Goal: Task Accomplishment & Management: Use online tool/utility

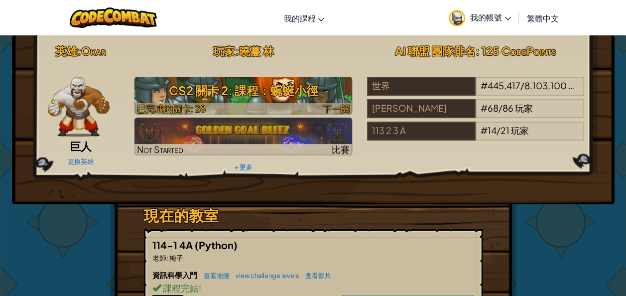
click at [342, 107] on span "下一關" at bounding box center [336, 108] width 27 height 11
select select "zh-HANT"
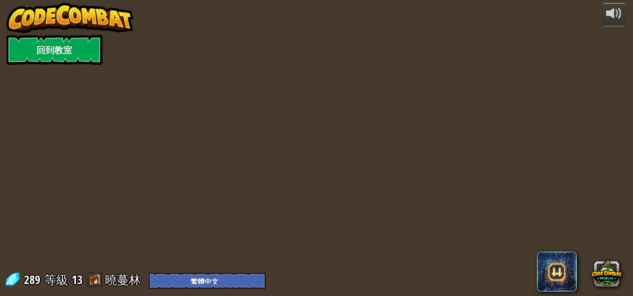
select select "zh-HANT"
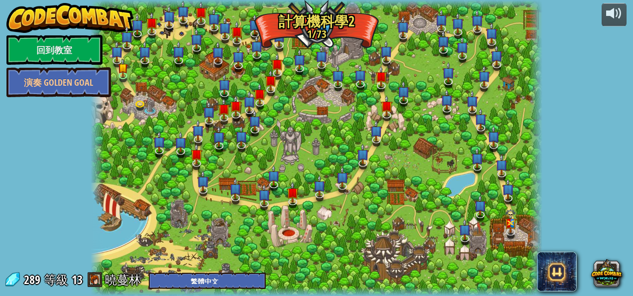
select select "zh-HANT"
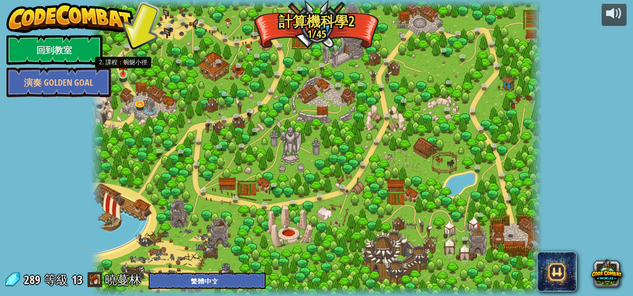
click at [125, 72] on img at bounding box center [123, 62] width 10 height 23
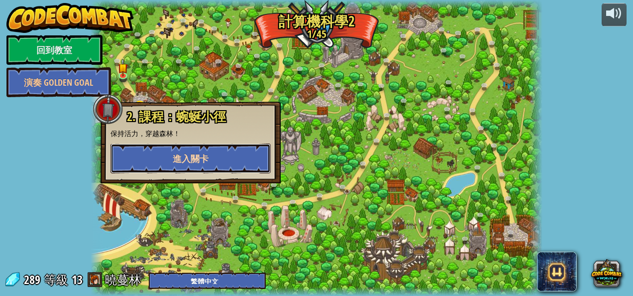
click at [140, 157] on button "進入關卡" at bounding box center [191, 158] width 160 height 30
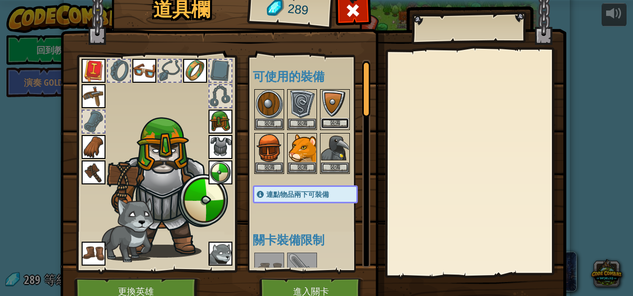
click at [334, 122] on button "裝備" at bounding box center [335, 123] width 28 height 10
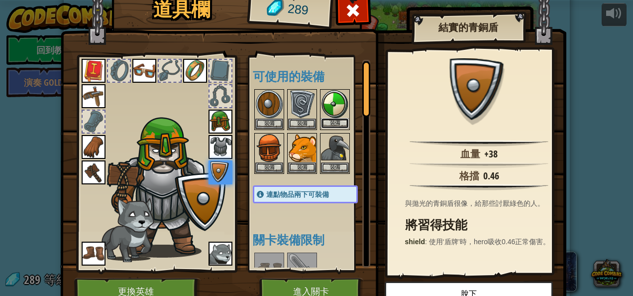
click at [334, 121] on button "裝備" at bounding box center [335, 123] width 28 height 10
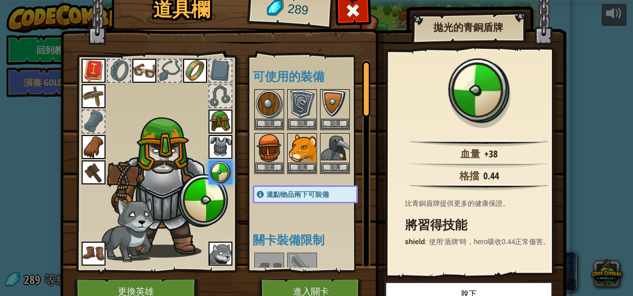
click at [212, 93] on div at bounding box center [221, 96] width 22 height 22
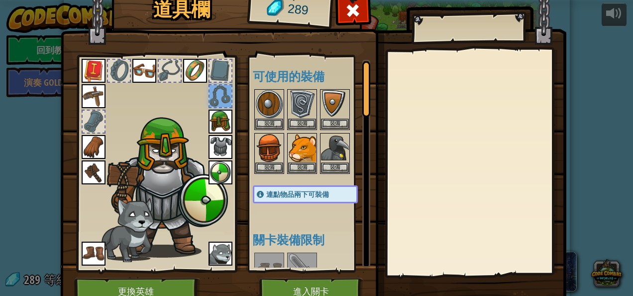
click at [139, 73] on img at bounding box center [144, 71] width 24 height 24
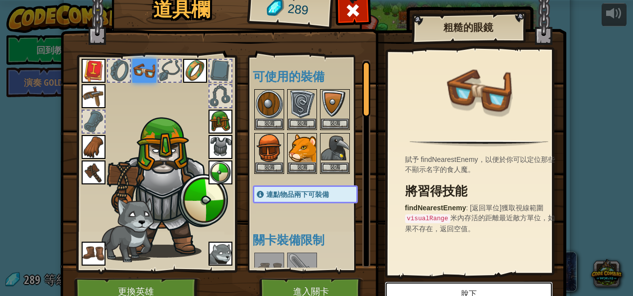
click at [433, 290] on button "脫下" at bounding box center [469, 293] width 168 height 25
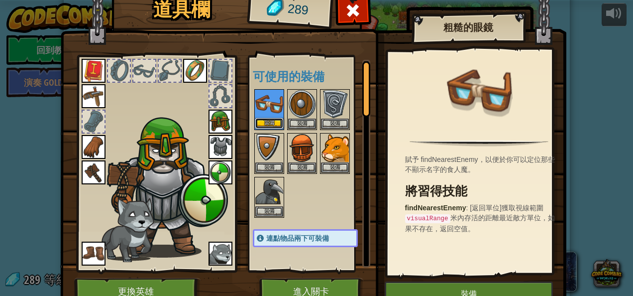
click at [261, 123] on button "裝備" at bounding box center [269, 123] width 28 height 10
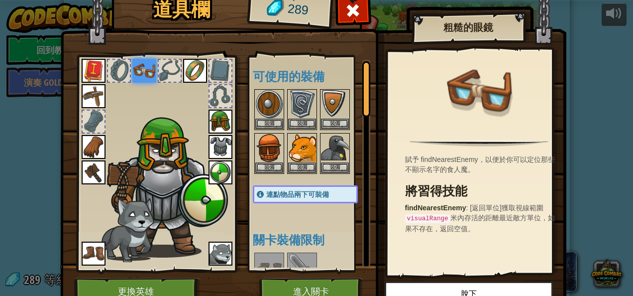
click at [91, 67] on img at bounding box center [94, 71] width 24 height 24
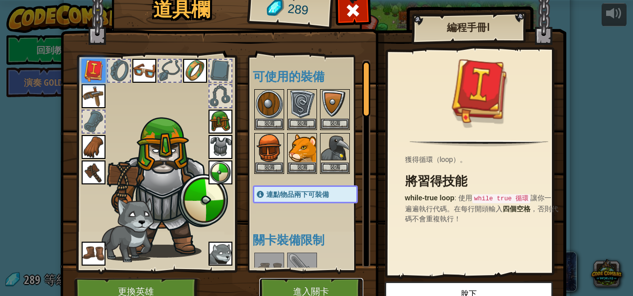
click at [298, 294] on button "進入關卡" at bounding box center [311, 291] width 104 height 27
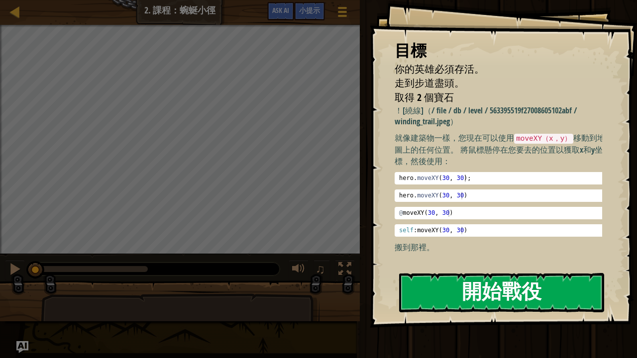
click at [469, 290] on button "開始戰役" at bounding box center [501, 292] width 205 height 39
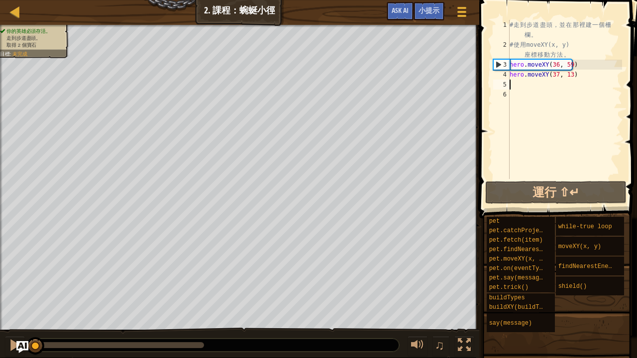
type textarea "ㄘ"
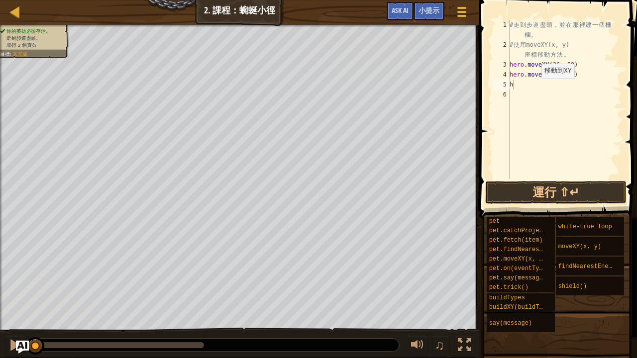
click at [22, 295] on img "Ask AI" at bounding box center [22, 347] width 13 height 13
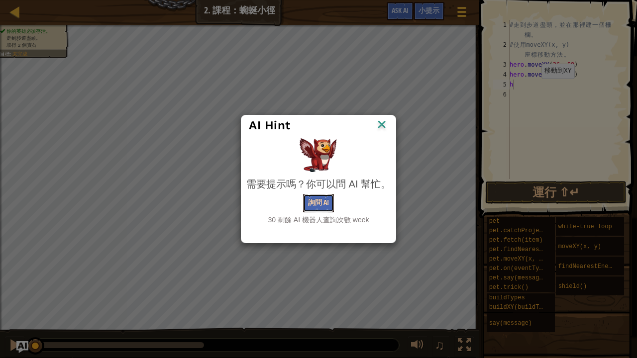
click at [318, 206] on button "詢問 AI" at bounding box center [318, 203] width 31 height 18
type textarea "h"
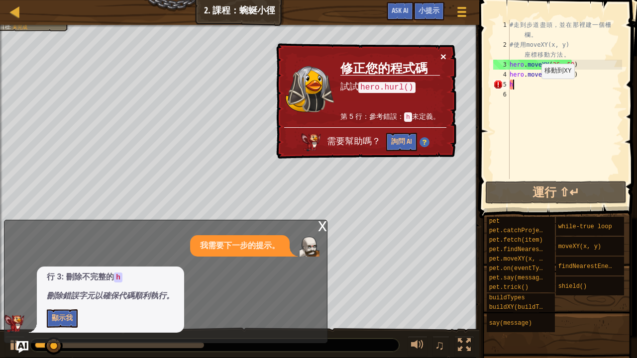
click at [441, 53] on button "×" at bounding box center [444, 56] width 6 height 10
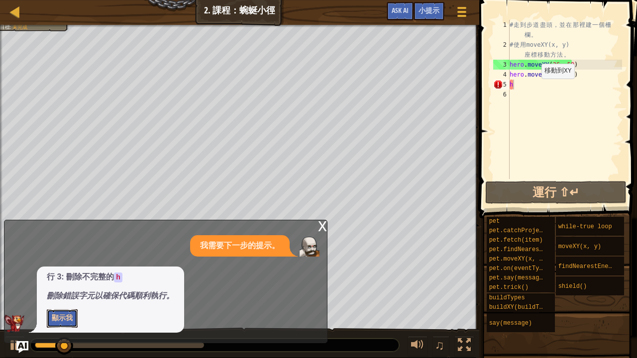
click at [70, 295] on button "顯示我" at bounding box center [62, 319] width 31 height 18
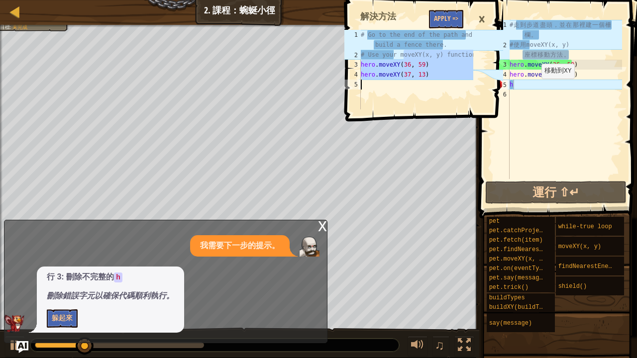
drag, startPoint x: 405, startPoint y: 52, endPoint x: 407, endPoint y: 80, distance: 28.4
click at [407, 80] on div "# Go to the end of the path and build a fence there. # Use your moveXY(x, y) fu…" at bounding box center [416, 85] width 115 height 110
type textarea "hero.moveXY(37, 13)"
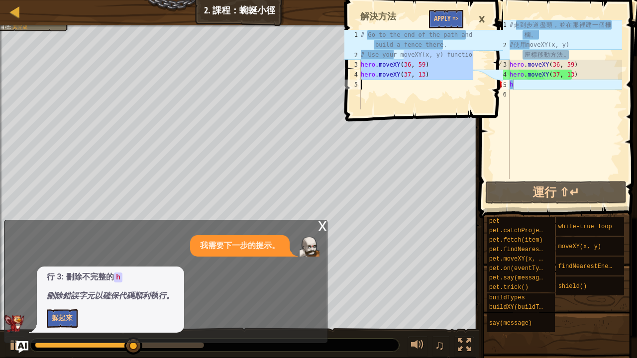
click at [515, 84] on div "# 走 到 步 道 盡 頭 ， 並 在 那 裡 建 一 個 柵 欄 。 # 使 用 moveXY(x, y) 座 標 移 動 方 法 。 hero . mov…" at bounding box center [565, 114] width 115 height 189
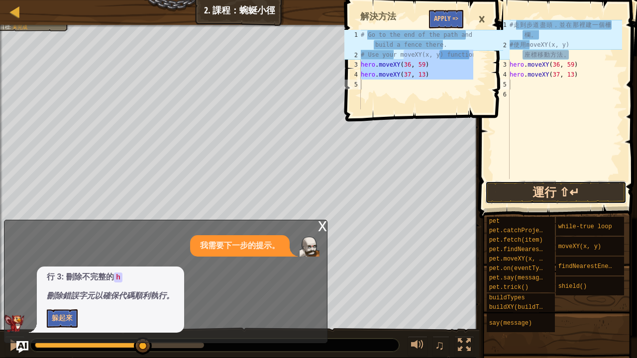
click at [515, 190] on button "運行 ⇧↵" at bounding box center [555, 192] width 141 height 23
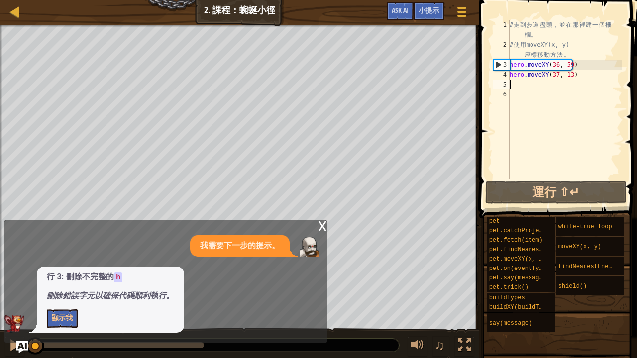
drag, startPoint x: 155, startPoint y: 350, endPoint x: 0, endPoint y: 329, distance: 156.7
click at [0, 295] on div "♫" at bounding box center [239, 343] width 479 height 30
drag, startPoint x: 39, startPoint y: 347, endPoint x: 11, endPoint y: 342, distance: 28.3
click at [11, 295] on div "地圖 資訊科學2 2. 課程：蜿蜒小徑 遊戲選單 完成 小提示 Ask AI hero.moveXY(37, 13) 1 2 3 4 5 # Go to th…" at bounding box center [318, 179] width 637 height 358
click at [11, 295] on div "x 我需要下一步的提示。 行 3: 刪除不完整的 h 刪除錯誤字元以確保代碼順利執行。 顯示我" at bounding box center [166, 281] width 324 height 123
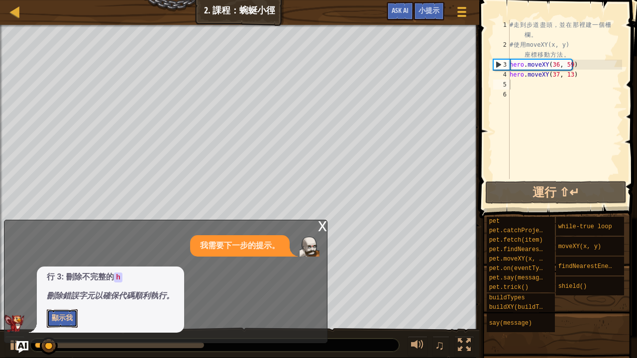
click at [69, 295] on button "顯示我" at bounding box center [62, 319] width 31 height 18
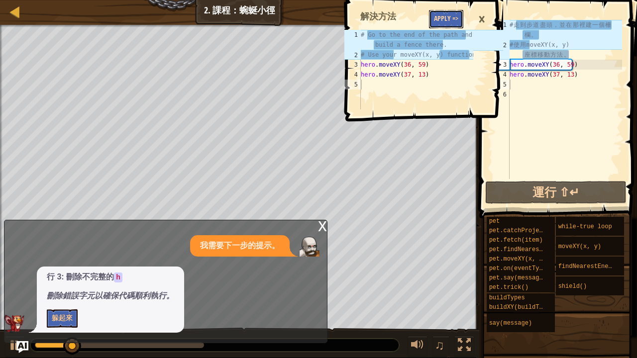
click at [449, 15] on button "Apply =>" at bounding box center [446, 19] width 34 height 18
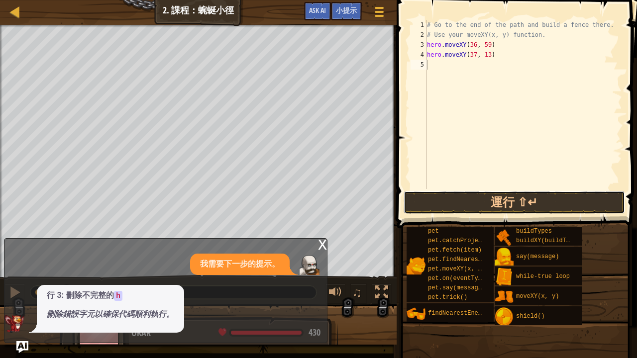
drag, startPoint x: 528, startPoint y: 191, endPoint x: 528, endPoint y: 176, distance: 14.9
click at [528, 177] on div "1 2 3 4 5 # Go to the end of the path and build a fence there. # Use your moveX…" at bounding box center [515, 134] width 243 height 258
click at [547, 208] on button "運行 ⇧↵" at bounding box center [515, 202] width 222 height 23
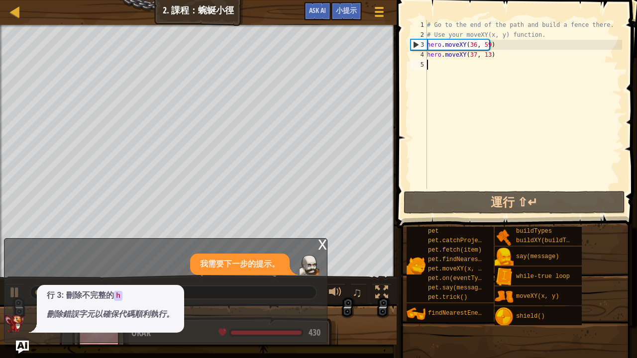
click at [24, 295] on img "Ask AI" at bounding box center [22, 347] width 13 height 13
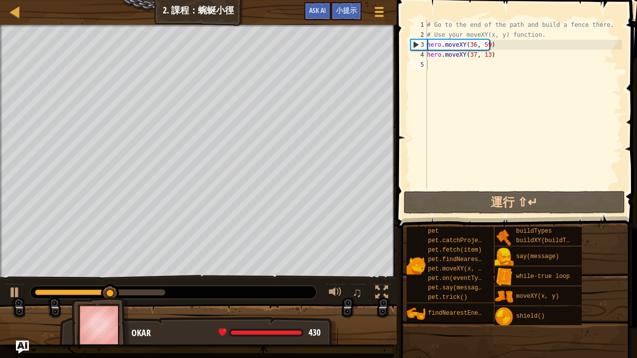
click at [26, 295] on img "Ask AI" at bounding box center [22, 347] width 13 height 13
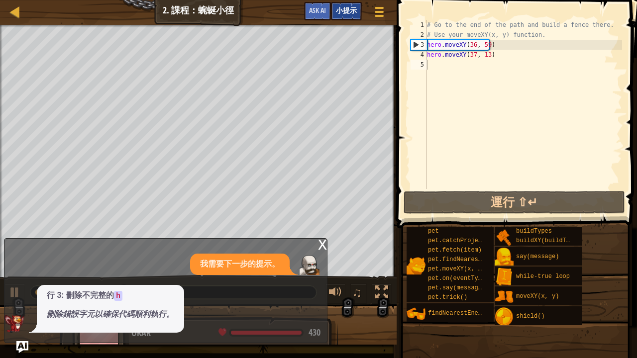
click at [351, 6] on div "小提示" at bounding box center [346, 11] width 31 height 18
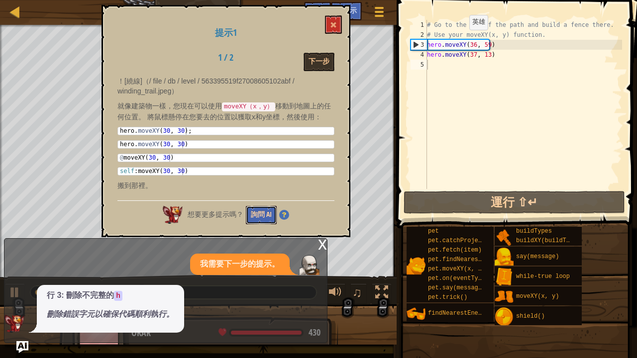
drag, startPoint x: 264, startPoint y: 214, endPoint x: 276, endPoint y: 208, distance: 13.1
click at [267, 211] on button "詢問 AI" at bounding box center [261, 215] width 31 height 18
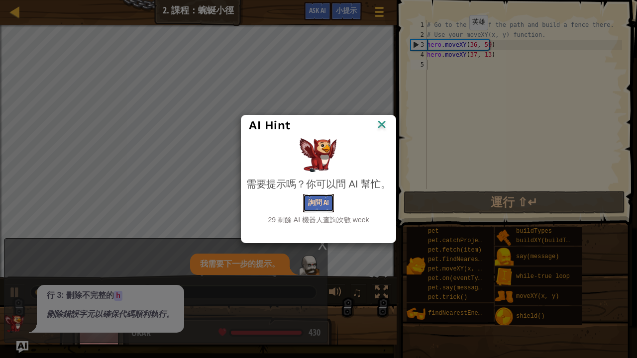
click at [320, 198] on button "詢問 AI" at bounding box center [318, 203] width 31 height 18
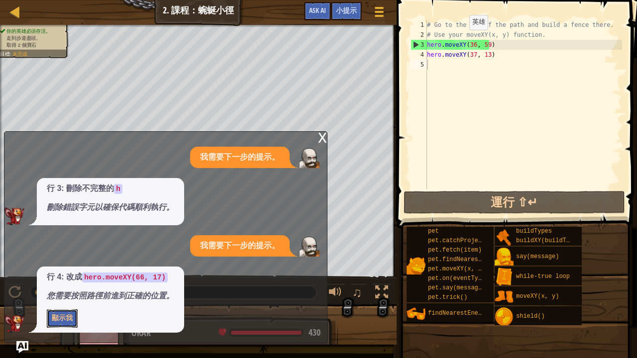
drag, startPoint x: 63, startPoint y: 317, endPoint x: 134, endPoint y: 258, distance: 92.6
click at [72, 295] on button "顯示我" at bounding box center [62, 319] width 31 height 18
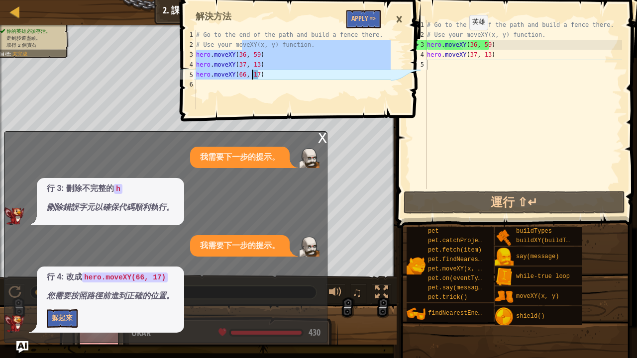
drag, startPoint x: 241, startPoint y: 45, endPoint x: 251, endPoint y: 75, distance: 32.0
click at [251, 75] on div "# Go to the end of the path and build a fence there. # Use your moveXY(x, y) fu…" at bounding box center [292, 80] width 197 height 100
type textarea "hero.moveXY(37, 13) hero.moveXY(66, 17)"
click at [375, 17] on button "Apply =>" at bounding box center [364, 19] width 34 height 18
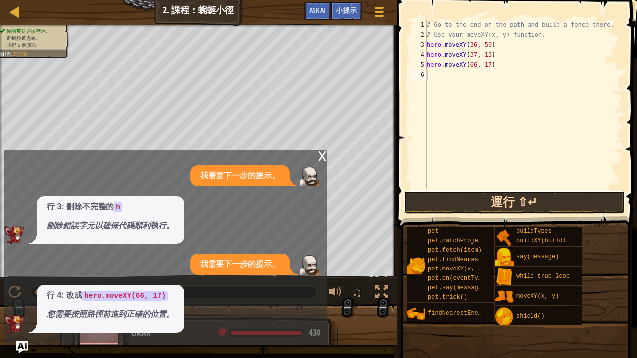
drag, startPoint x: 535, startPoint y: 198, endPoint x: 543, endPoint y: 195, distance: 8.3
click at [537, 198] on button "運行 ⇧↵" at bounding box center [515, 202] width 222 height 23
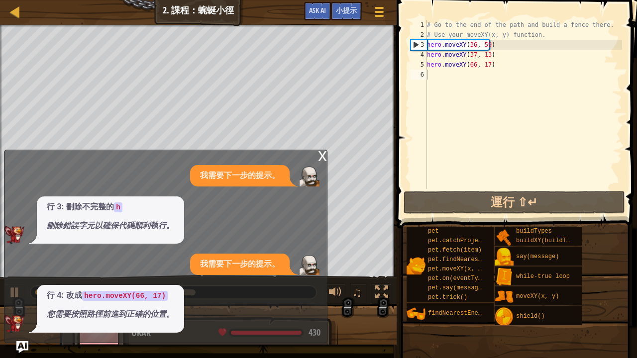
click at [325, 157] on div "x" at bounding box center [322, 155] width 9 height 10
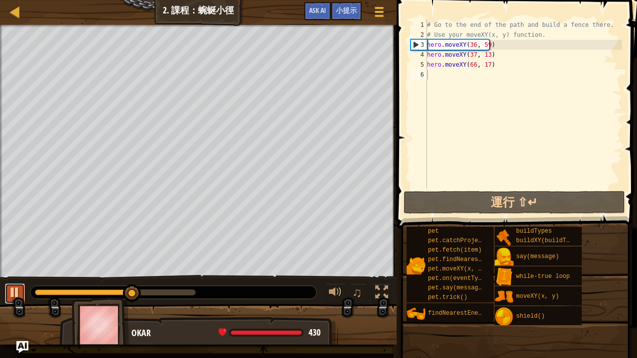
click at [12, 294] on div at bounding box center [14, 292] width 13 height 13
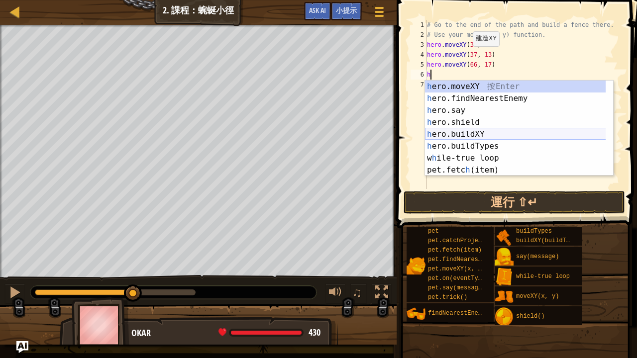
click at [460, 134] on div "h ero.moveXY 按 Enter h ero.findNearestEnemy 按 Enter h ero.say 按 Enter h ero.shi…" at bounding box center [515, 140] width 181 height 119
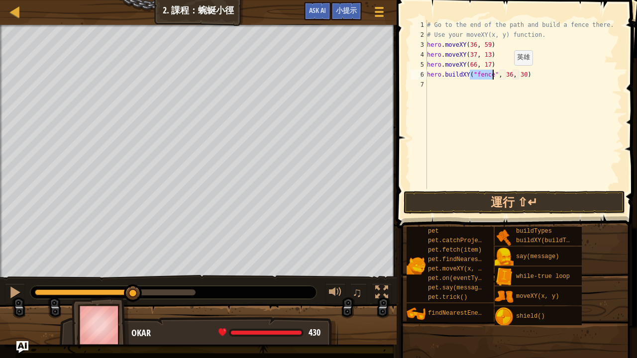
click at [506, 75] on div "# Go to the end of the path and build a fence there. # Use your moveXY(x, y) fu…" at bounding box center [523, 114] width 197 height 189
click at [519, 77] on div "# Go to the end of the path and build a fence there. # Use your moveXY(x, y) fu…" at bounding box center [523, 114] width 197 height 189
type textarea "hero.buildXY("fence", 72, 25)"
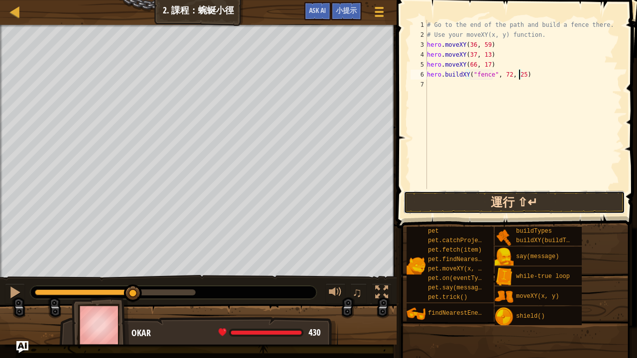
click at [525, 198] on button "運行 ⇧↵" at bounding box center [515, 202] width 222 height 23
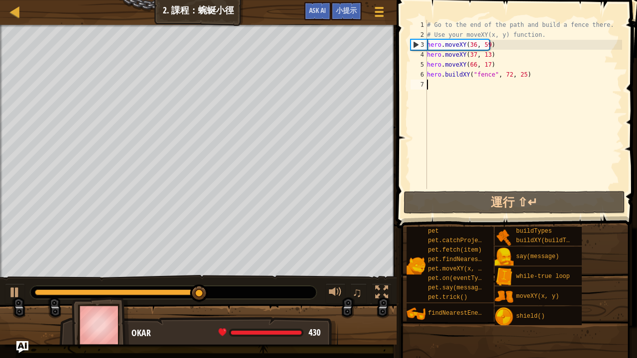
click at [491, 188] on div "# Go to the end of the path and build a fence there. # Use your moveXY(x, y) fu…" at bounding box center [523, 114] width 197 height 189
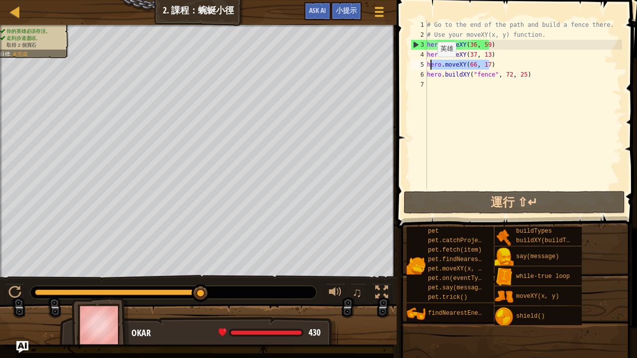
drag, startPoint x: 496, startPoint y: 62, endPoint x: 428, endPoint y: 67, distance: 67.9
click at [428, 67] on div "# Go to the end of the path and build a fence there. # Use your moveXY(x, y) fu…" at bounding box center [523, 114] width 197 height 189
type textarea "hero.moveXY(66, 17)"
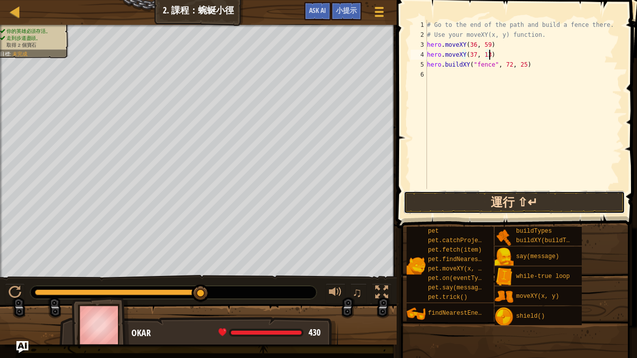
click at [585, 192] on button "運行 ⇧↵" at bounding box center [515, 202] width 222 height 23
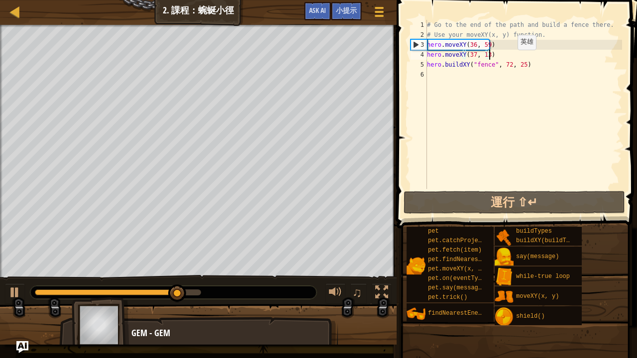
click at [509, 60] on div "# Go to the end of the path and build a fence there. # Use your moveXY(x, y) fu…" at bounding box center [523, 114] width 197 height 189
click at [489, 46] on div "# Go to the end of the path and build a fence there. # Use your moveXY(x, y) fu…" at bounding box center [523, 114] width 197 height 189
type textarea "hero.moveXY(36, 59)"
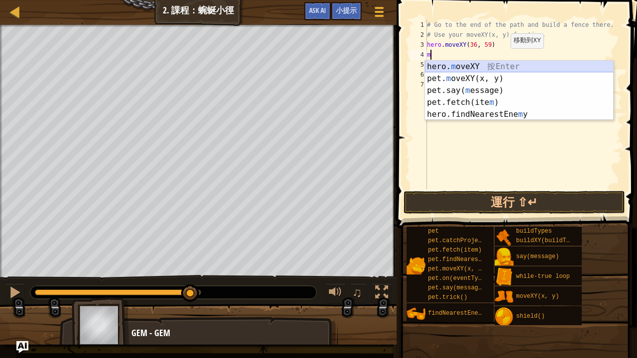
click at [496, 68] on div "hero. m oveXY 按 Enter pet. m oveXY(x, y) 按 Enter pet.say( m essage) 按 Enter pet…" at bounding box center [519, 103] width 189 height 84
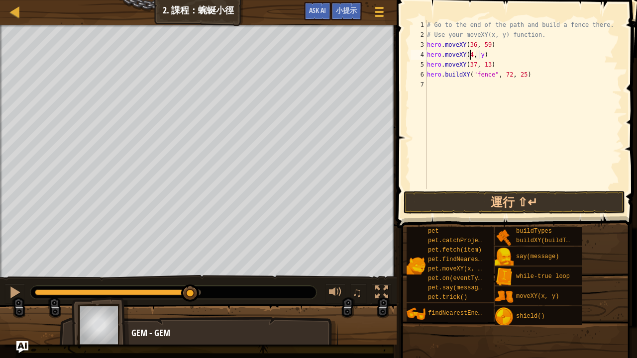
scroll to position [4, 4]
click at [482, 56] on div "# Go to the end of the path and build a fence there. # Use your moveXY(x, y) fu…" at bounding box center [523, 114] width 197 height 189
type textarea "hero.moveXY(49, 24)"
drag, startPoint x: 478, startPoint y: 197, endPoint x: 482, endPoint y: 193, distance: 6.0
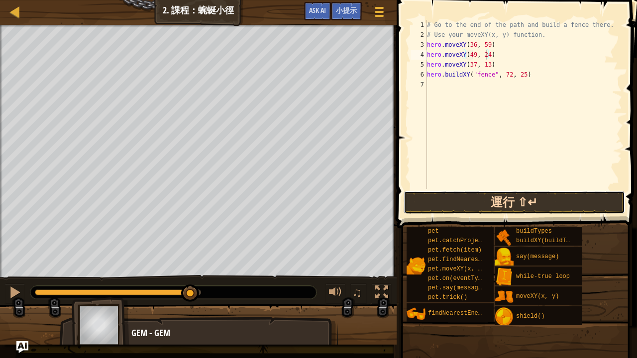
click at [482, 193] on button "運行 ⇧↵" at bounding box center [515, 202] width 222 height 23
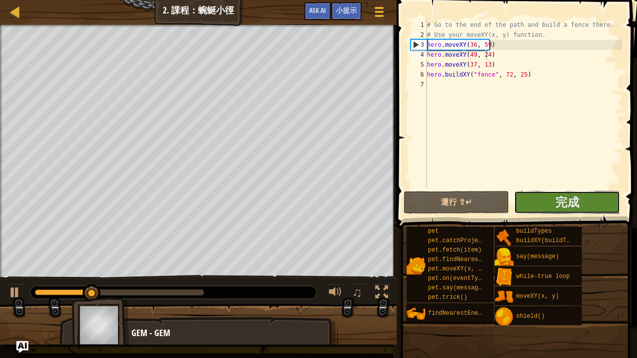
click at [594, 203] on button "完成" at bounding box center [567, 202] width 106 height 23
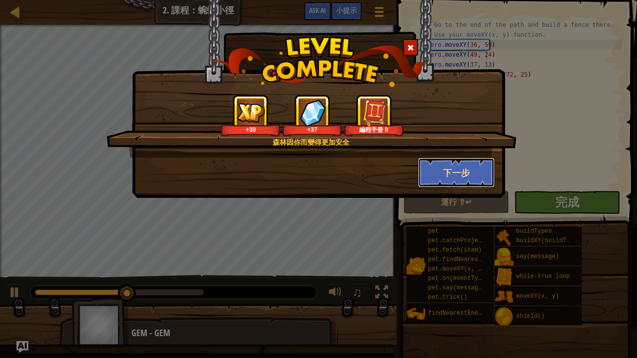
click at [448, 162] on button "下一步" at bounding box center [456, 173] width 77 height 30
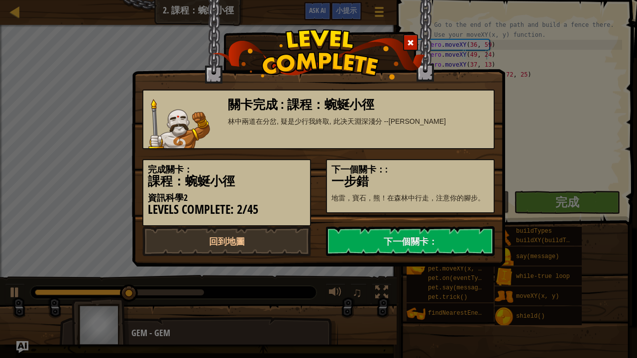
click at [448, 162] on div "下一個關卡：: 一步錯 地雷，寶石，熊！在森林中行走，注意你的腳步。" at bounding box center [410, 186] width 169 height 54
click at [431, 236] on link "下一個關卡：" at bounding box center [410, 242] width 169 height 30
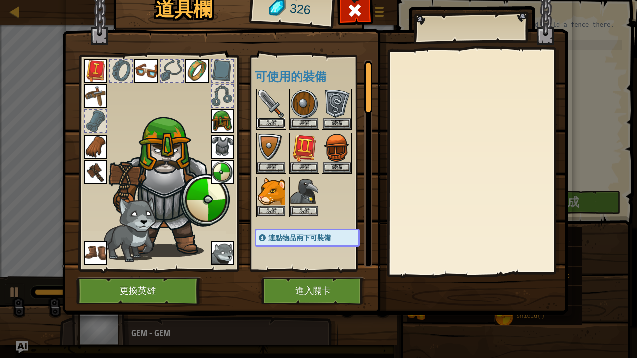
click at [268, 124] on button "裝備" at bounding box center [271, 123] width 28 height 10
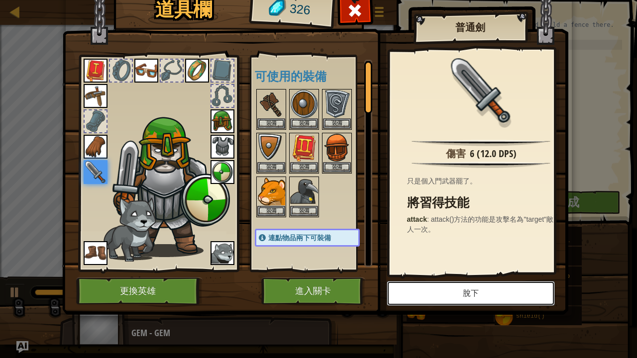
click at [493, 295] on button "脫下" at bounding box center [471, 293] width 168 height 25
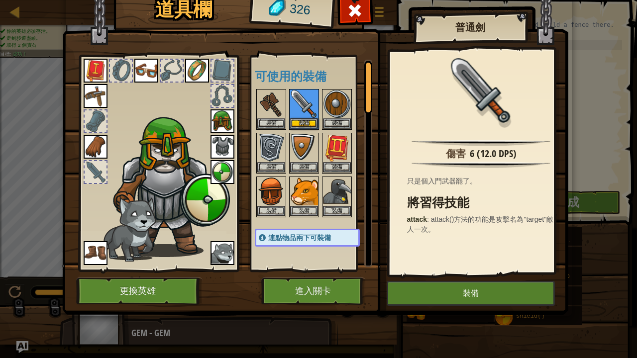
click at [334, 52] on img at bounding box center [315, 134] width 506 height 361
click at [320, 293] on button "進入關卡" at bounding box center [313, 291] width 104 height 27
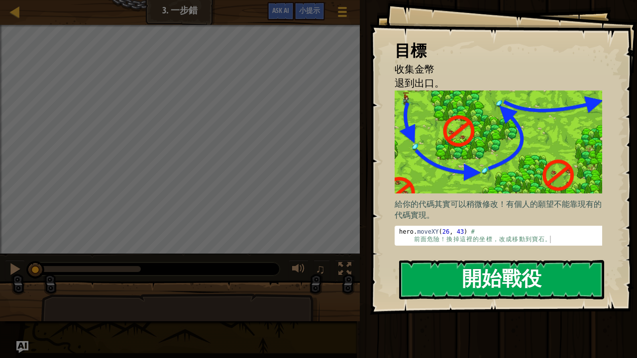
click at [488, 271] on button "開始戰役" at bounding box center [501, 279] width 205 height 39
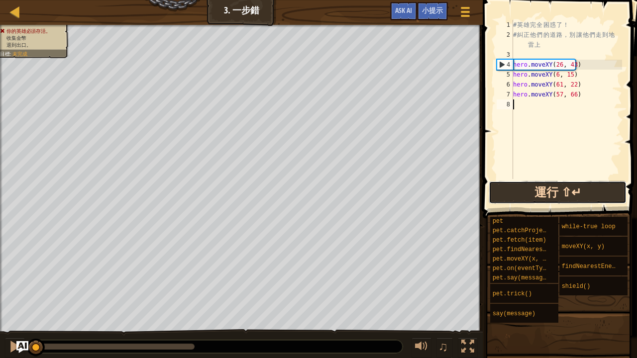
click at [538, 185] on button "運行 ⇧↵" at bounding box center [558, 192] width 138 height 23
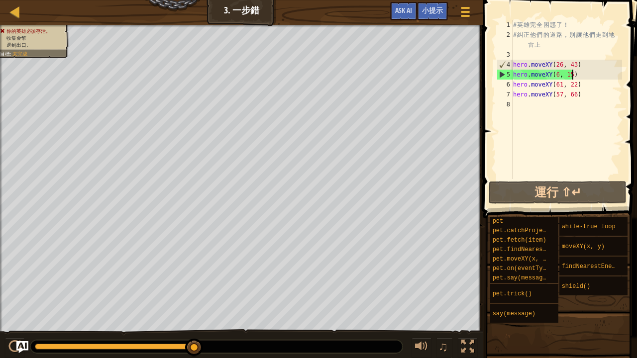
click at [578, 74] on div "# 英 雄 完 全 困 惑 了 ！ # 糾 正 他 們 的 道 路 ， 別 讓 他 們 走 到 地 雷 上 hero . moveXY ( 26 , 43 )…" at bounding box center [566, 109] width 111 height 179
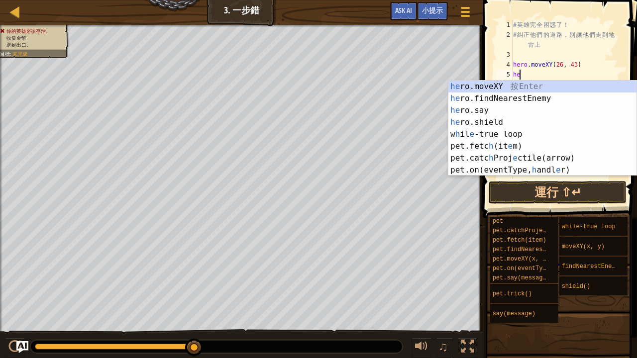
type textarea "h"
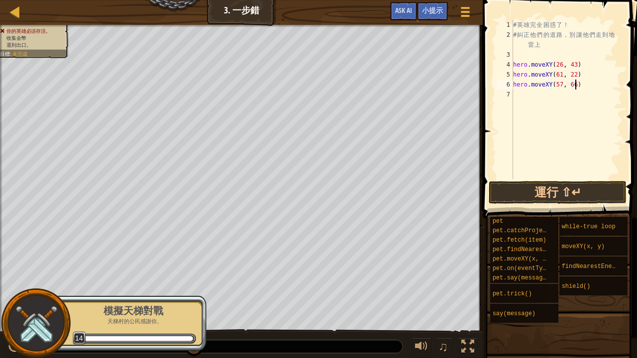
click at [577, 81] on div "# 英 雄 完 全 困 惑 了 ！ # 糾 正 他 們 的 道 路 ， 別 讓 他 們 走 到 地 雷 上 hero . moveXY ( 26 , 43 )…" at bounding box center [566, 109] width 111 height 179
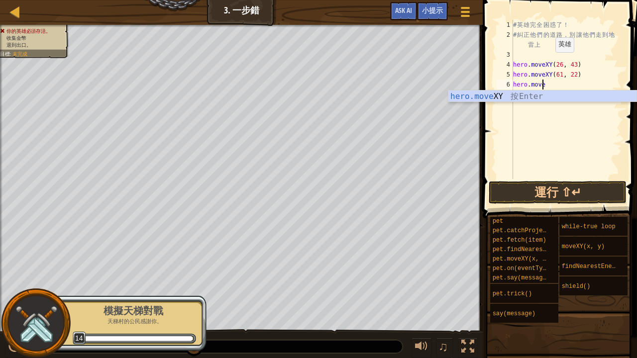
type textarea "h"
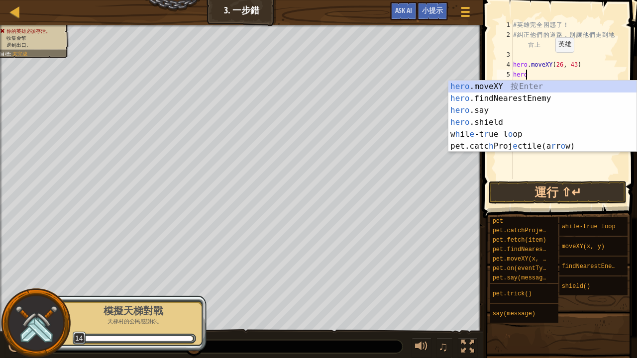
type textarea "h"
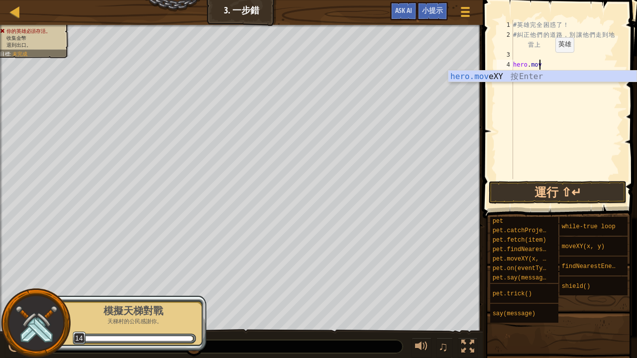
type textarea "h"
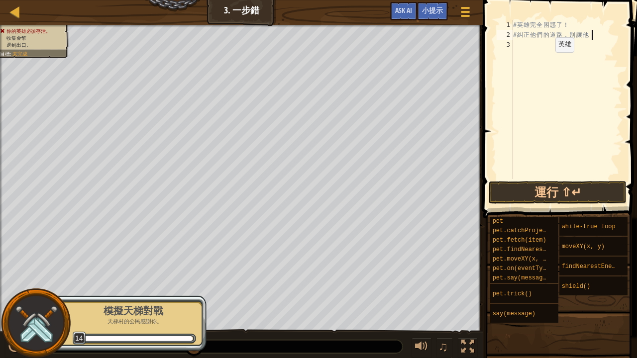
type textarea "# 糾正他們的道路，別"
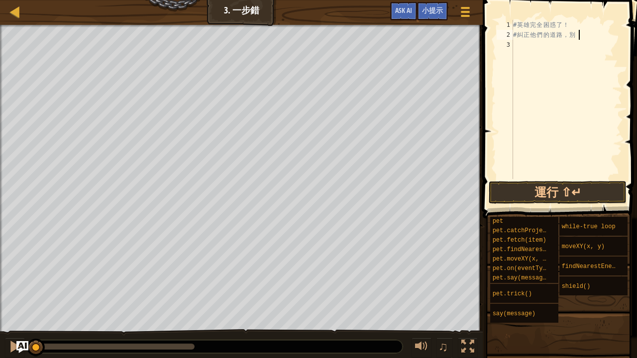
drag, startPoint x: 198, startPoint y: 347, endPoint x: 0, endPoint y: 332, distance: 198.2
click at [0, 295] on div "♫" at bounding box center [241, 345] width 483 height 30
click at [21, 295] on img "Ask AI" at bounding box center [22, 347] width 13 height 13
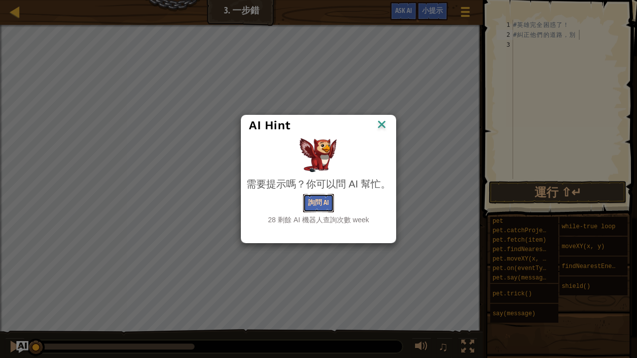
click at [314, 203] on button "詢問 AI" at bounding box center [318, 203] width 31 height 18
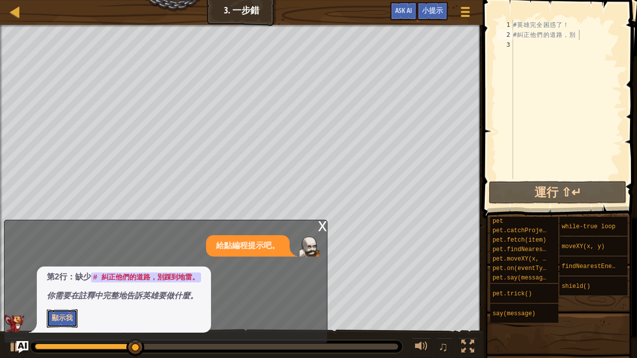
click at [64, 295] on button "顯示我" at bounding box center [62, 319] width 31 height 18
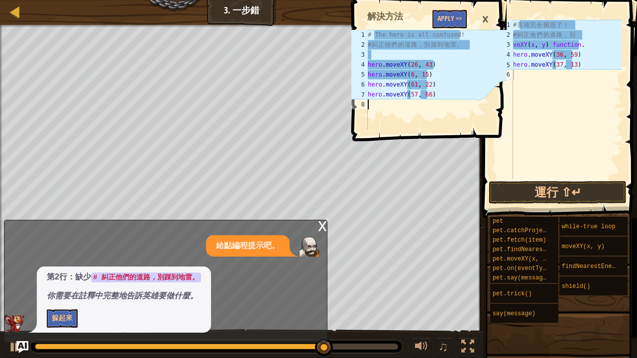
drag, startPoint x: 356, startPoint y: 87, endPoint x: 410, endPoint y: 88, distance: 54.8
click at [410, 88] on div "1 2 3 4 5 6 7 8 # The hero is all confused! # 糾 正 他 們 的 道 路 ， 別 踩 到 地 雷 。 hero …" at bounding box center [413, 80] width 127 height 100
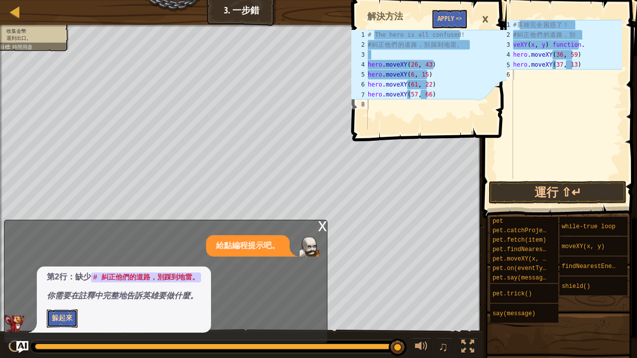
click at [57, 295] on button "躲起來" at bounding box center [62, 319] width 31 height 18
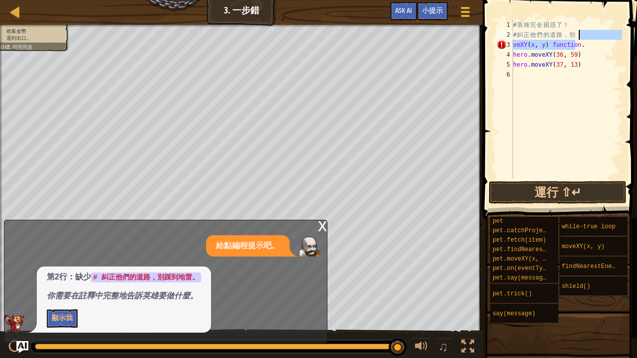
drag, startPoint x: 577, startPoint y: 46, endPoint x: 579, endPoint y: 39, distance: 7.6
click at [579, 39] on div "# 英 雄 完 全 困 惑 了 ！ # 糾 正 他 們 的 道 路 ， 別 veXY ( x , y ) function . hero . moveXY (…" at bounding box center [566, 109] width 111 height 179
click at [578, 43] on div "# 英 雄 完 全 困 惑 了 ！ # 糾 正 他 們 的 道 路 ， 別 . hero . moveXY ( 36 , 59 ) hero . moveXY…" at bounding box center [566, 109] width 111 height 179
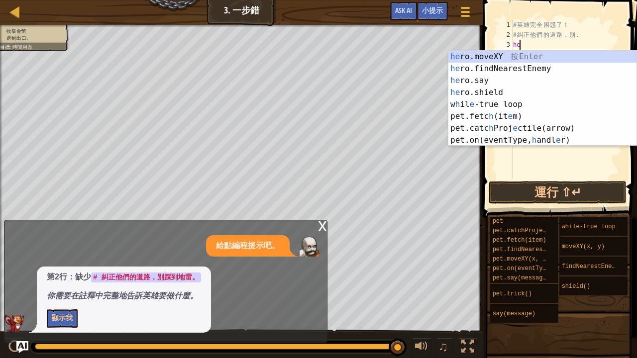
type textarea "h"
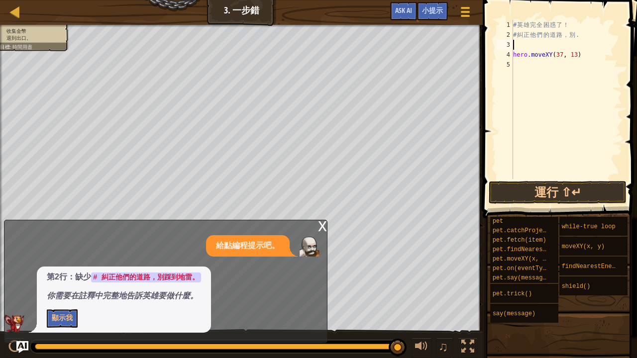
type textarea "# 糾正他們的道路，別."
click at [70, 295] on button "顯示我" at bounding box center [62, 319] width 31 height 18
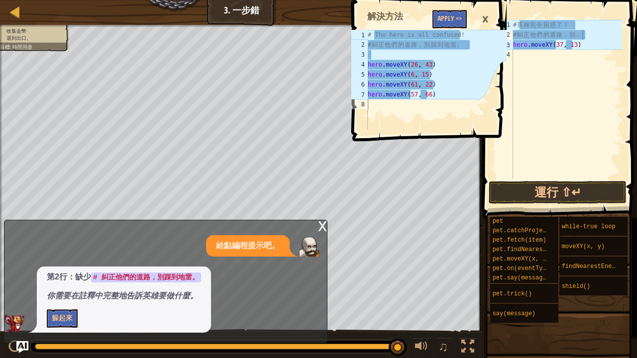
type textarea "hero.moveXY(6, 15)"
drag, startPoint x: 456, startPoint y: 76, endPoint x: 443, endPoint y: 274, distance: 199.1
drag, startPoint x: 443, startPoint y: 274, endPoint x: 363, endPoint y: 217, distance: 97.7
click at [569, 66] on div "# 英 雄 完 全 困 惑 了 ！ # 糾 正 他 們 的 道 路 ， 別 . hero . moveXY ( 37 , 13 )" at bounding box center [566, 109] width 111 height 179
click at [456, 10] on button "Apply =>" at bounding box center [450, 19] width 34 height 18
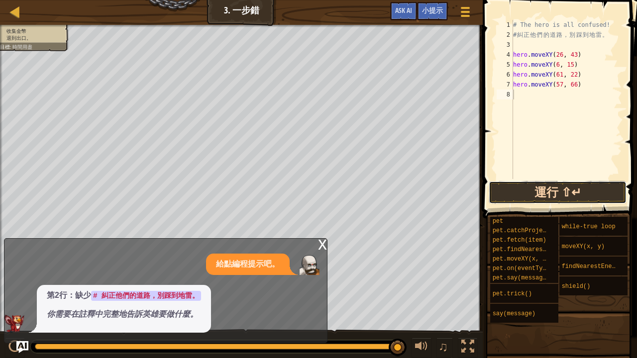
click at [559, 197] on button "運行 ⇧↵" at bounding box center [558, 192] width 138 height 23
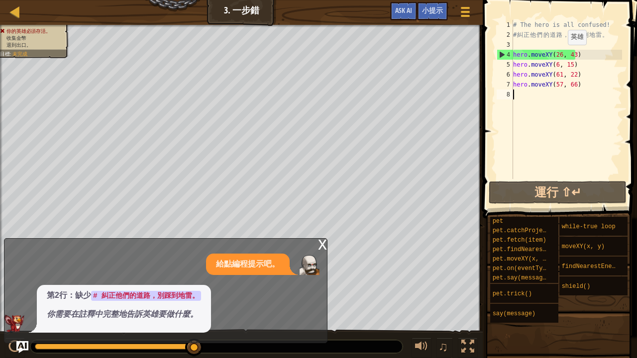
click at [560, 55] on div "# The hero is all confused! # 糾 正 他 們 的 道 路 ， 別 踩 到 地 雷 。 hero . moveXY ( 26 , …" at bounding box center [566, 109] width 111 height 179
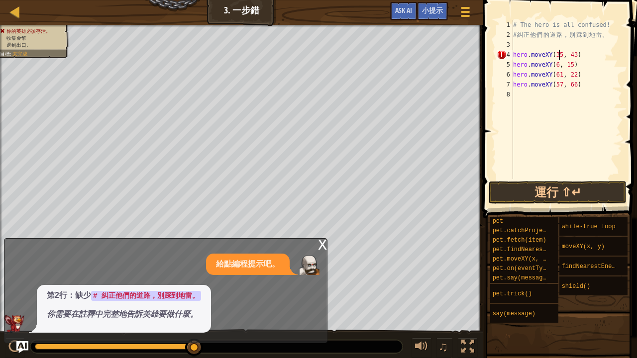
scroll to position [4, 4]
click at [573, 54] on div "# The hero is all confused! # 糾 正 他 們 的 道 路 ， 別 踩 到 地 雷 。 hero . moveXY ( 35 , …" at bounding box center [566, 109] width 111 height 179
click at [525, 193] on button "運行 ⇧↵" at bounding box center [558, 192] width 138 height 23
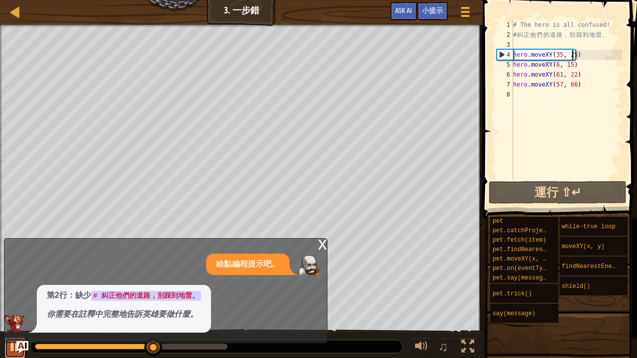
click at [12, 295] on div at bounding box center [14, 347] width 13 height 13
drag, startPoint x: 157, startPoint y: 350, endPoint x: 133, endPoint y: 338, distance: 27.2
click at [133, 295] on div "地圖 資訊科學2 3. 一步錯 遊戲選單 完成 小提示 Ask AI hero.moveXY(6, 15) 1 2 3 4 5 6 7 8 # The her…" at bounding box center [318, 179] width 637 height 358
click at [560, 83] on div "# The hero is all confused! # 糾 正 他 們 的 道 路 ， 別 踩 到 地 雷 。 hero . moveXY ( 35 , …" at bounding box center [566, 109] width 111 height 179
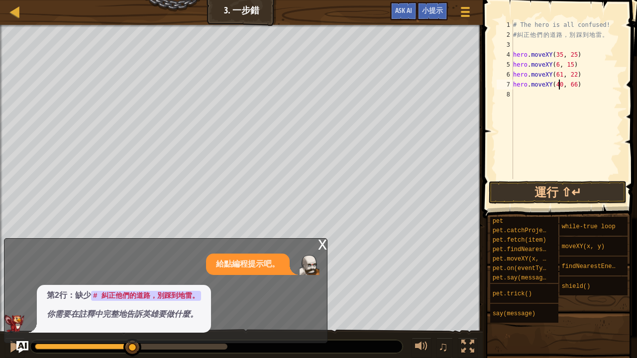
scroll to position [4, 4]
click at [568, 85] on div "# The hero is all confused! # 糾 正 他 們 的 道 路 ， 別 踩 到 地 雷 。 hero . moveXY ( 35 , …" at bounding box center [566, 109] width 111 height 179
type textarea "hero.moveXY(40, 56)"
click at [567, 194] on button "運行 ⇧↵" at bounding box center [558, 192] width 138 height 23
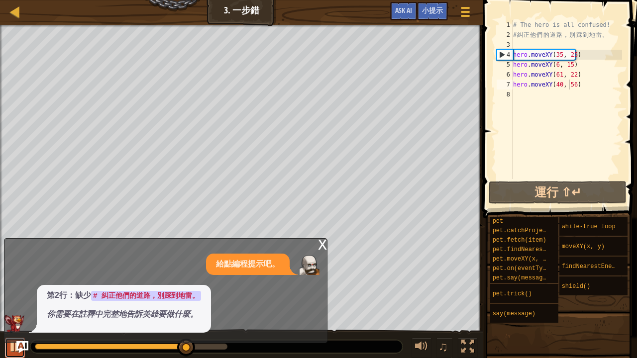
click at [6, 295] on button at bounding box center [15, 348] width 20 height 20
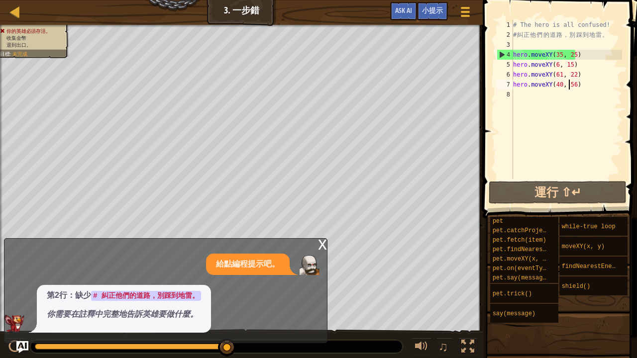
click at [353, 295] on div "你的英雄必須存活。 收集金幣 退到出口。 目標 : 未完成 ♫ Okar -8 x: 9 y: 17 x: 6 y: 15" at bounding box center [318, 192] width 637 height 335
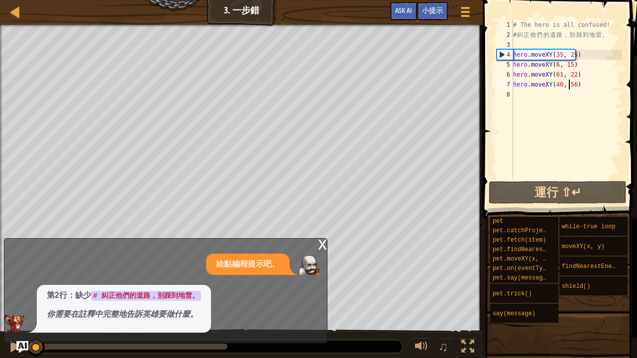
drag, startPoint x: 221, startPoint y: 347, endPoint x: 0, endPoint y: 299, distance: 226.2
click at [0, 295] on div "你的英雄必須存活。 收集金幣 退到出口。 目標 : 未完成 ♫ Okar 430 x: 8 y: 55 x: 35 y: 25" at bounding box center [318, 192] width 637 height 335
click at [321, 241] on div "x" at bounding box center [322, 244] width 9 height 10
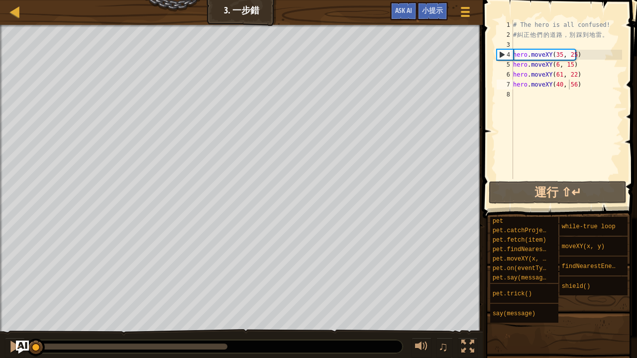
click at [25, 295] on img "Ask AI" at bounding box center [22, 347] width 13 height 13
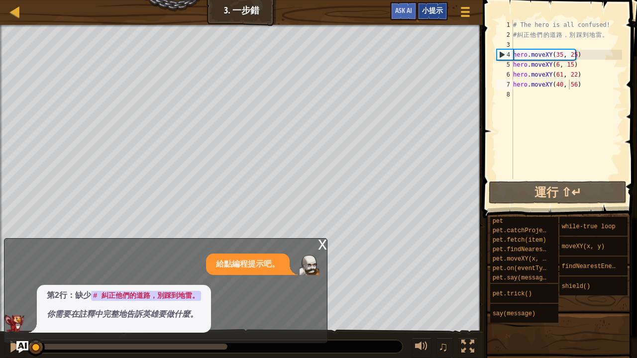
click at [437, 12] on span "小提示" at bounding box center [432, 9] width 21 height 9
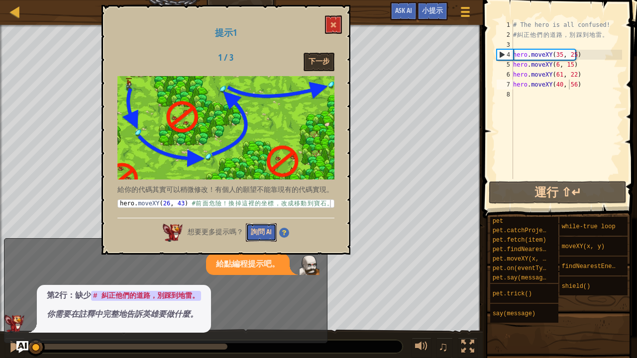
click at [273, 228] on button "詢問 AI" at bounding box center [261, 233] width 31 height 18
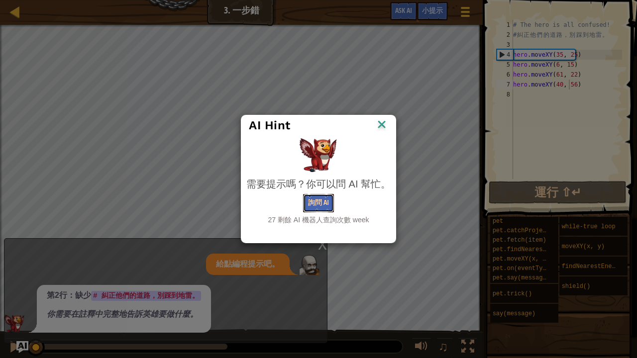
click at [325, 202] on button "詢問 AI" at bounding box center [318, 203] width 31 height 18
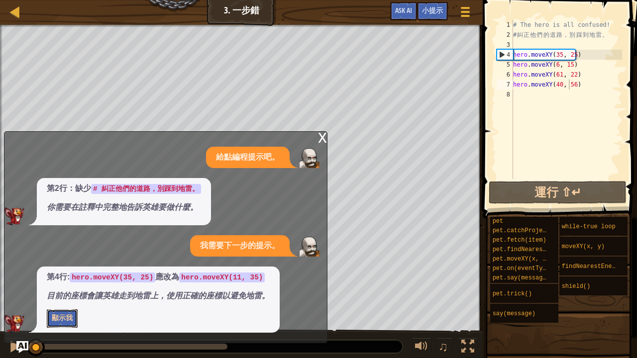
click at [53, 295] on button "顯示我" at bounding box center [62, 319] width 31 height 18
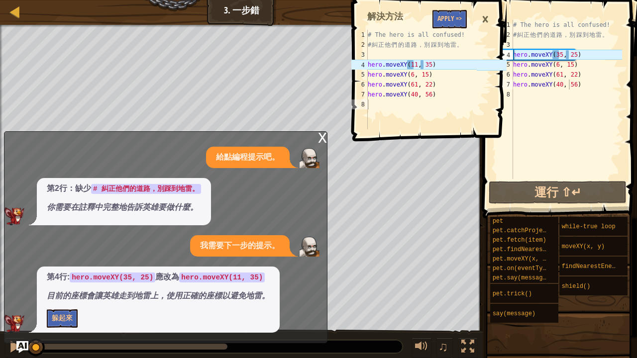
drag, startPoint x: 483, startPoint y: 61, endPoint x: 439, endPoint y: 103, distance: 60.6
click at [439, 103] on div "1 2 3 4 5 6 7 8 # The hero is all confused! # 糾 正 他 們 的 道 路 ， 別 踩 到 地 雷 。 hero …" at bounding box center [428, 68] width 157 height 127
drag, startPoint x: 448, startPoint y: 71, endPoint x: 426, endPoint y: 63, distance: 23.3
click at [426, 63] on div "# The hero is all confused! # 糾 正 他 們 的 道 路 ， 別 踩 到 地 雷 。 hero . moveXY ( 11 , …" at bounding box center [421, 89] width 111 height 119
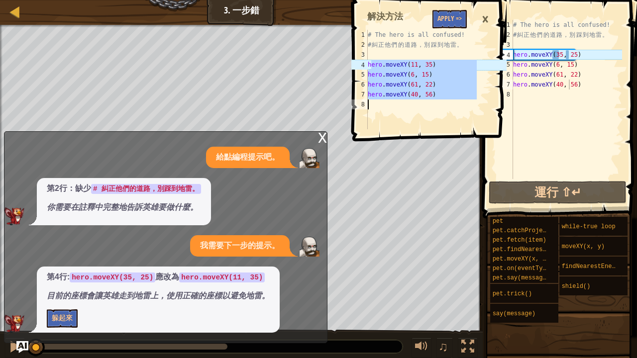
drag, startPoint x: 426, startPoint y: 63, endPoint x: 366, endPoint y: 110, distance: 75.9
click at [366, 110] on div "hero.moveXY(11, 35) hero.moveXY(6, 15) 1 2 3 4 5 6 7 8 # The hero is all confus…" at bounding box center [413, 80] width 127 height 100
type textarea "hero.moveXY(40, 56)"
drag, startPoint x: 399, startPoint y: 204, endPoint x: 451, endPoint y: 12, distance: 198.0
click at [451, 12] on button "Apply =>" at bounding box center [450, 19] width 34 height 18
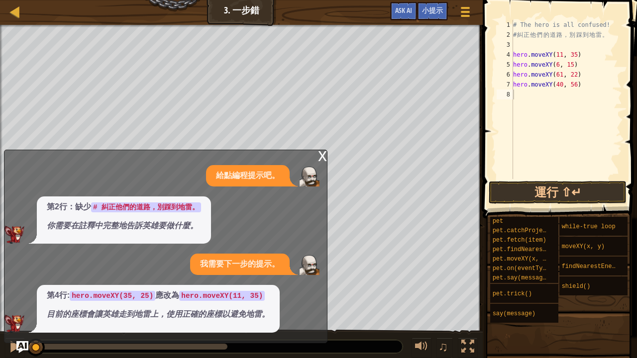
click at [323, 154] on div "x" at bounding box center [322, 155] width 9 height 10
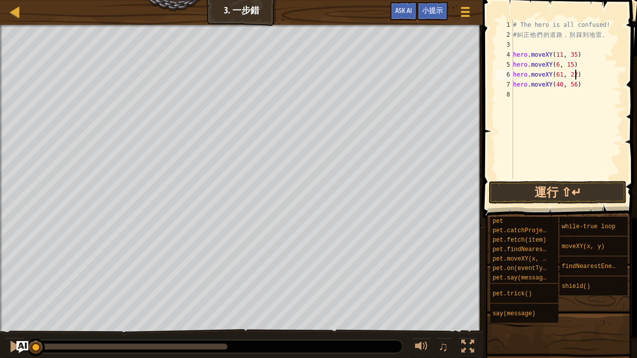
click at [575, 76] on div "# The hero is all confused! # 糾 正 他 們 的 道 路 ， 別 踩 到 地 雷 。 hero . moveXY ( 11 , …" at bounding box center [566, 109] width 111 height 179
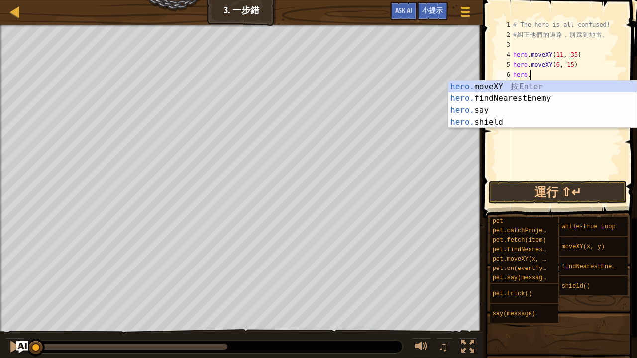
type textarea "h"
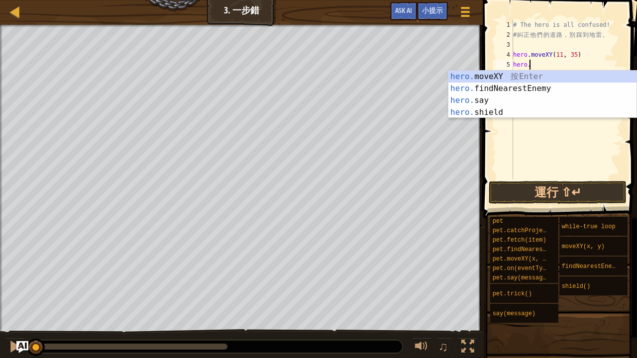
type textarea "h"
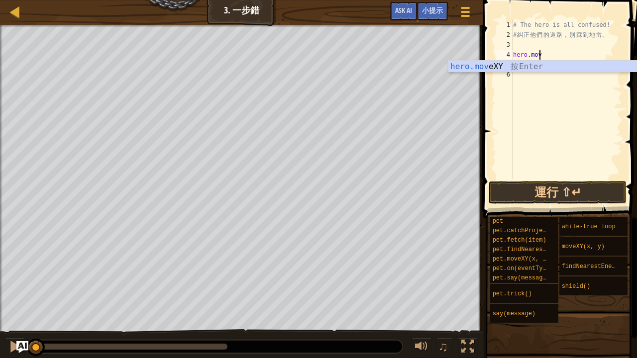
type textarea "h"
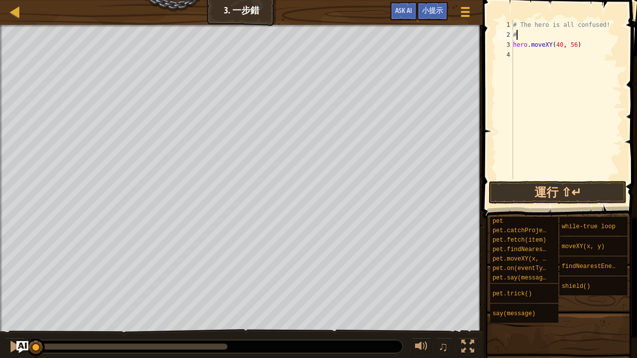
type textarea "#"
click at [576, 38] on div "hero . moveXY ( 40 , 56 )" at bounding box center [566, 109] width 111 height 179
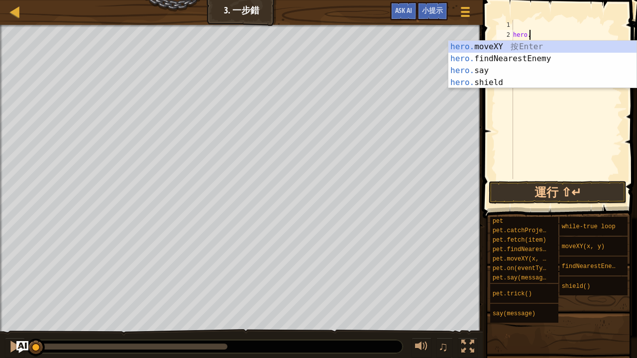
type textarea "h"
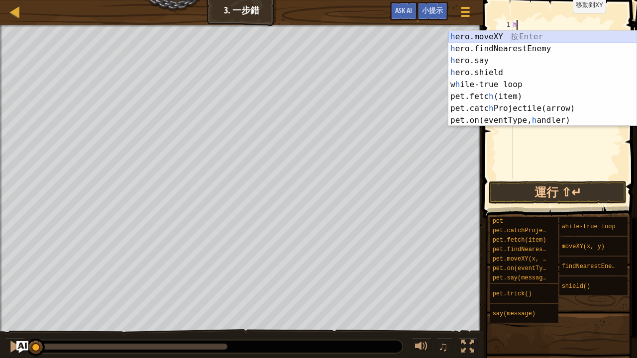
click at [532, 40] on div "h ero.moveXY 按 Enter h ero.findNearestEnemy 按 Enter h ero.say 按 Enter h ero.shi…" at bounding box center [543, 90] width 189 height 119
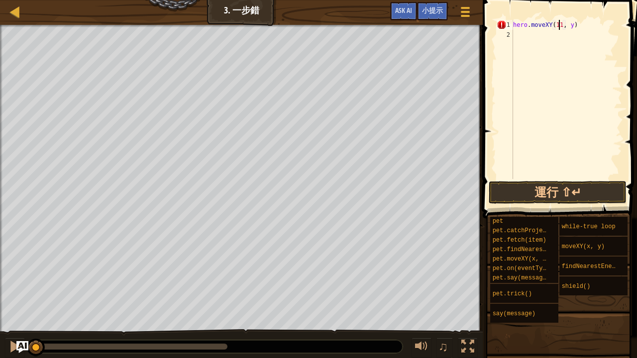
scroll to position [4, 4]
click at [569, 24] on div "hero . moveXY ( 11 , y )" at bounding box center [566, 109] width 111 height 179
click at [572, 187] on button "運行 ⇧↵" at bounding box center [558, 192] width 138 height 23
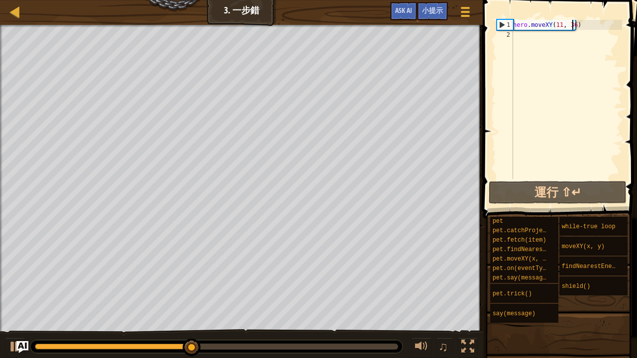
scroll to position [4, 5]
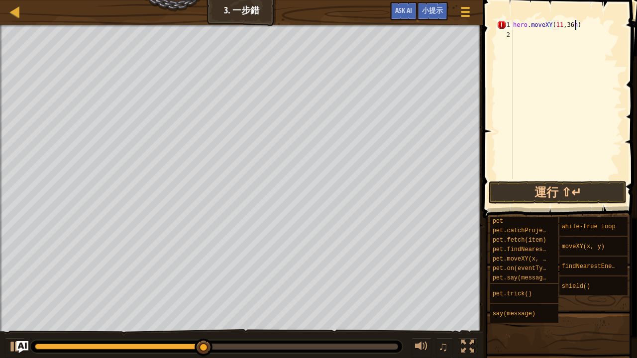
type textarea "hero.moveXY(11, 36hh)"
click at [519, 36] on div "hero . moveXY ( 11 , 36 hh )" at bounding box center [566, 109] width 111 height 179
click at [579, 23] on div "hero . moveXY ( 11 , 36 hh )" at bounding box center [566, 109] width 111 height 179
type textarea "hero.moveXY(11, 36)"
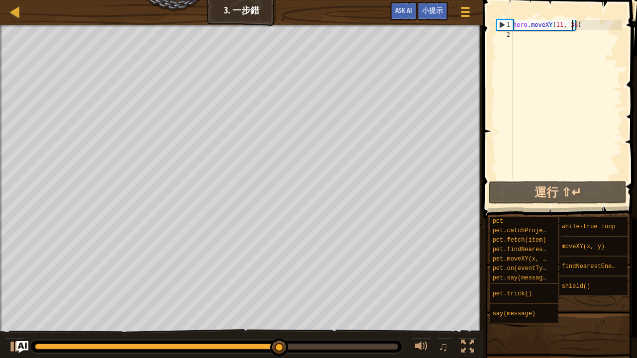
click at [519, 42] on div "hero . moveXY ( 11 , 36 )" at bounding box center [566, 109] width 111 height 179
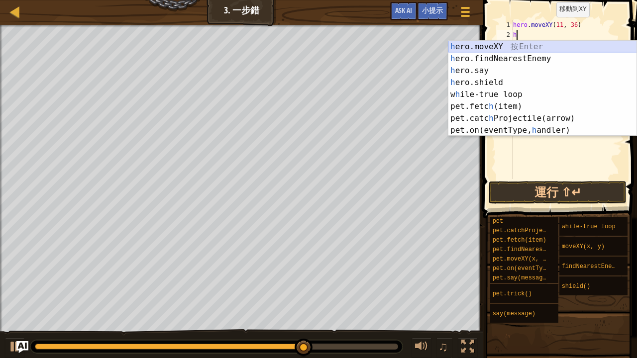
click at [478, 45] on div "h ero.moveXY 按 Enter h ero.findNearestEnemy 按 Enter h ero.say 按 Enter h ero.shi…" at bounding box center [543, 100] width 189 height 119
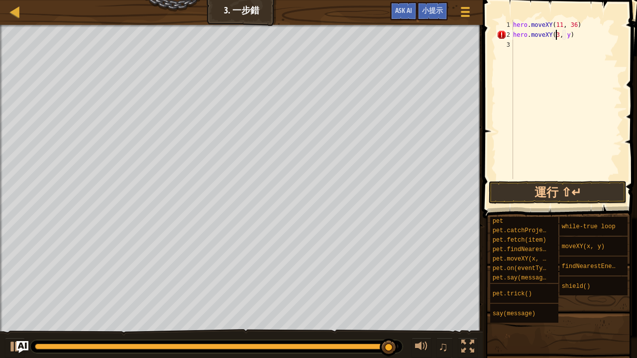
scroll to position [4, 4]
click at [571, 32] on div "hero . moveXY ( 11 , 36 ) hero . moveXY ( 35 , y )" at bounding box center [566, 109] width 111 height 179
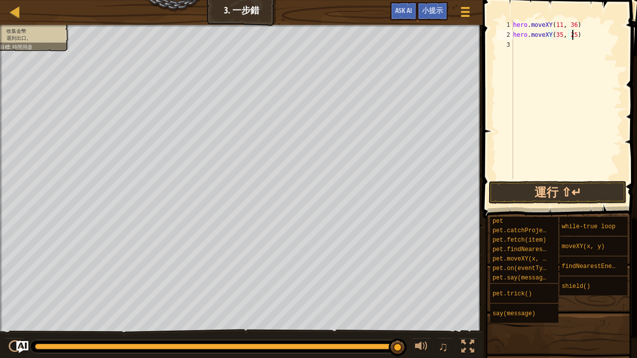
scroll to position [4, 4]
click at [534, 197] on button "運行 ⇧↵" at bounding box center [558, 192] width 138 height 23
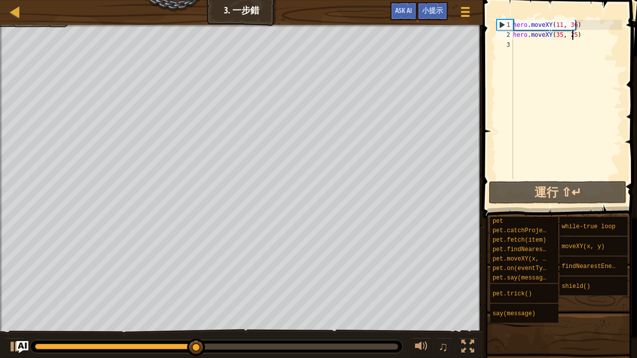
type textarea "hero.moveXY(35, 25h)"
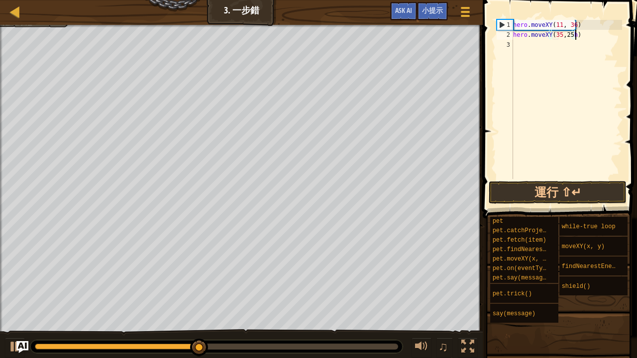
scroll to position [4, 5]
click at [525, 43] on div "hero . moveXY ( 11 , 36 ) hero . moveXY ( 35 , 25 h )" at bounding box center [566, 109] width 111 height 179
click at [575, 35] on div "hero . moveXY ( 11 , 36 ) hero . moveXY ( 35 , 25 h )" at bounding box center [566, 109] width 111 height 179
type textarea "hero.moveXY(35, 25)"
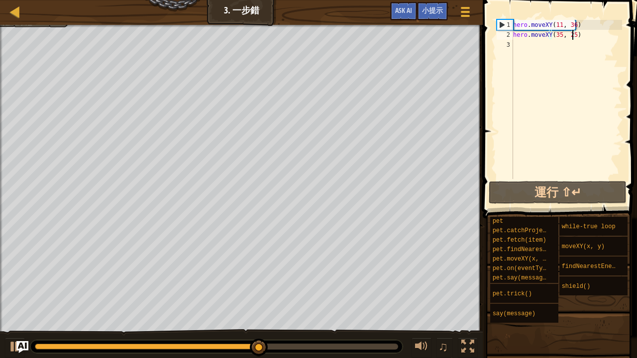
click at [516, 47] on div "hero . moveXY ( 11 , 36 ) hero . moveXY ( 35 , 25 )" at bounding box center [566, 109] width 111 height 179
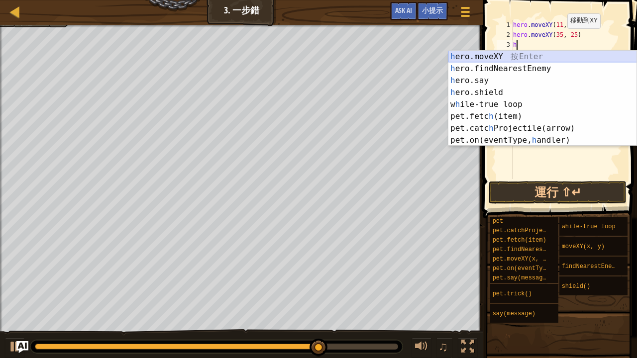
click at [491, 53] on div "h ero.moveXY 按 Enter h ero.findNearestEnemy 按 Enter h ero.say 按 Enter h ero.shi…" at bounding box center [543, 110] width 189 height 119
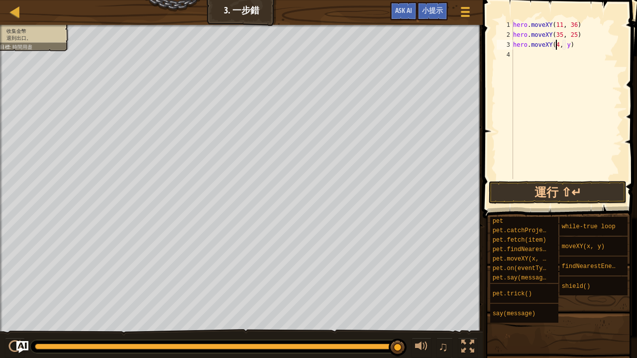
scroll to position [4, 4]
click at [568, 43] on div "hero . moveXY ( 11 , 36 ) hero . moveXY ( 35 , 25 ) hero . moveXY ( 40 , y )" at bounding box center [566, 109] width 111 height 179
type textarea "hero.moveXY(40, 56)"
click at [575, 190] on button "運行 ⇧↵" at bounding box center [558, 192] width 138 height 23
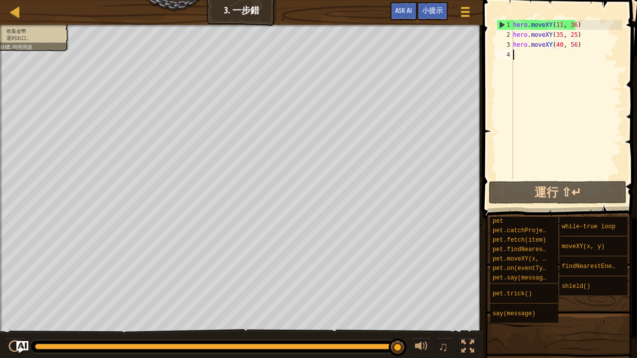
click at [516, 55] on div "hero . moveXY ( 11 , 36 ) hero . moveXY ( 35 , 25 ) hero . moveXY ( 40 , 56 )" at bounding box center [566, 109] width 111 height 179
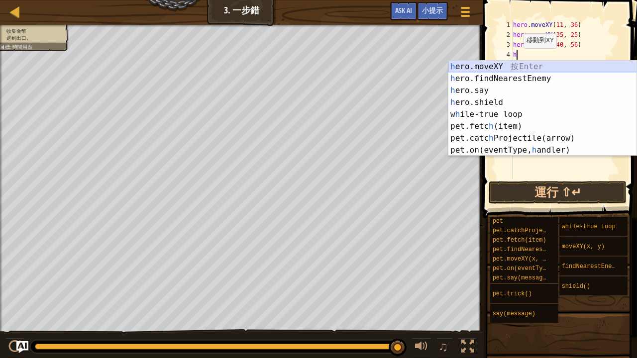
click at [475, 71] on div "h ero.moveXY 按 Enter h ero.findNearestEnemy 按 Enter h ero.say 按 Enter h ero.shi…" at bounding box center [543, 120] width 189 height 119
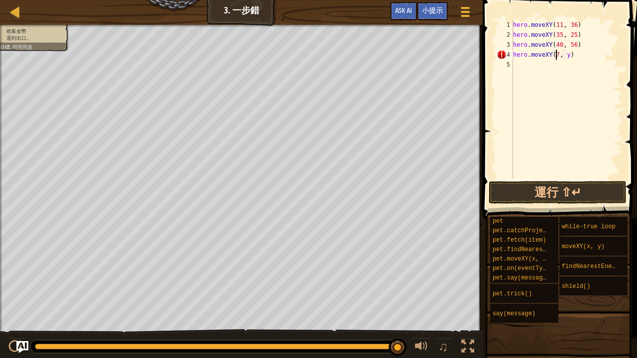
scroll to position [4, 4]
click at [570, 54] on div "hero . moveXY ( 11 , 36 ) hero . moveXY ( 35 , 25 ) hero . moveXY ( 40 , 56 ) h…" at bounding box center [566, 109] width 111 height 179
type textarea "hero.moveXY(77, 58)"
click at [542, 189] on button "運行 ⇧↵" at bounding box center [558, 192] width 138 height 23
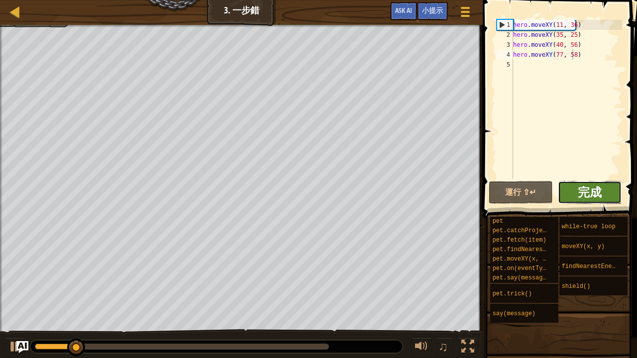
click at [580, 188] on span "完成" at bounding box center [590, 192] width 24 height 16
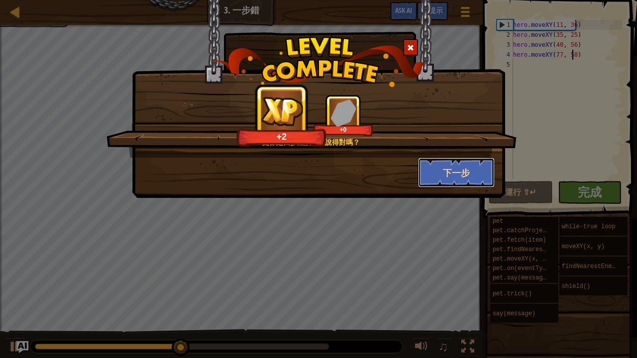
click at [433, 165] on button "下一步" at bounding box center [456, 173] width 77 height 30
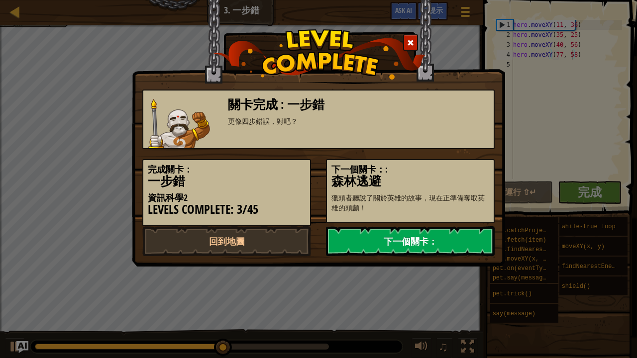
click at [383, 232] on link "下一個關卡：" at bounding box center [410, 242] width 169 height 30
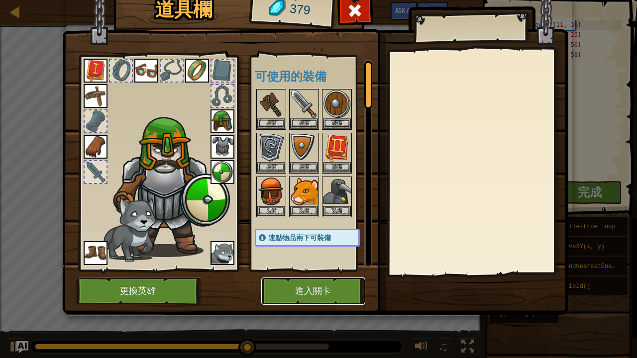
click at [320, 284] on button "進入關卡" at bounding box center [313, 291] width 104 height 27
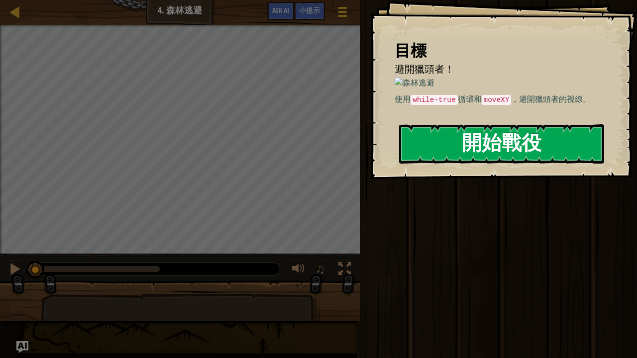
click at [512, 140] on button "開始戰役" at bounding box center [501, 143] width 205 height 39
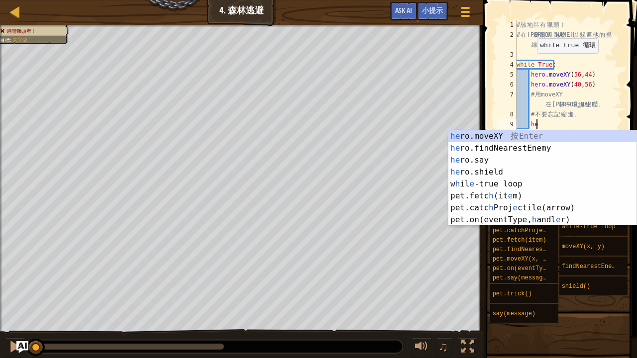
scroll to position [4, 1]
click at [440, 10] on span "小提示" at bounding box center [432, 9] width 21 height 9
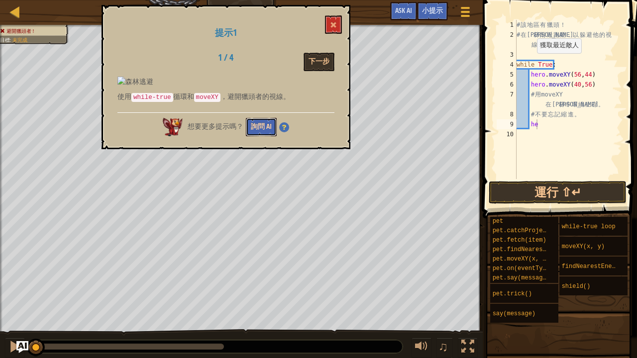
click at [271, 129] on button "詢問 AI" at bounding box center [261, 127] width 31 height 18
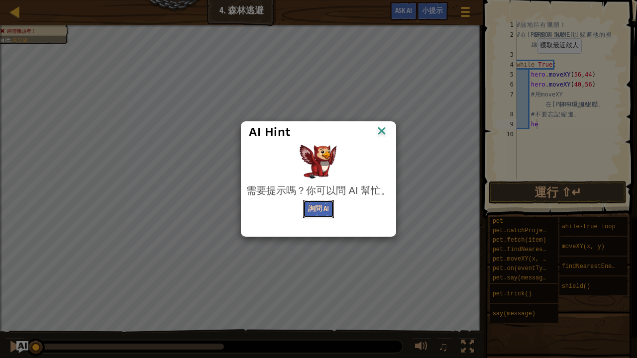
click at [309, 200] on button "詢問 AI" at bounding box center [318, 209] width 31 height 18
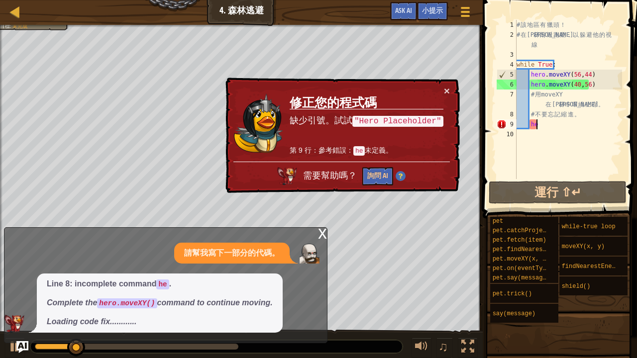
type textarea "h"
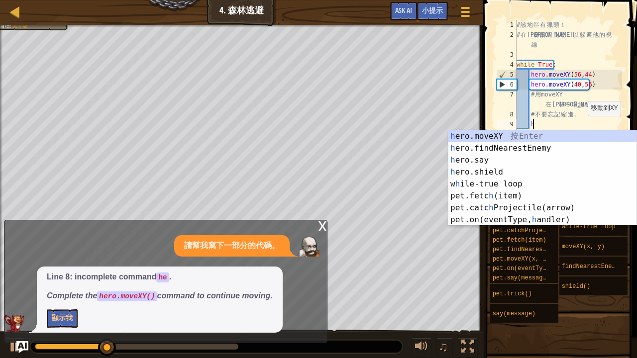
scroll to position [4, 0]
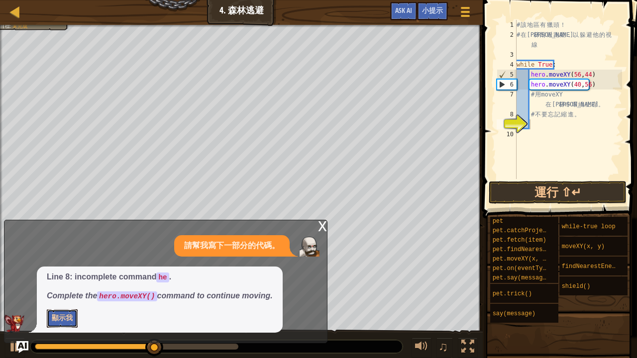
click at [70, 295] on button "顯示我" at bounding box center [62, 319] width 31 height 18
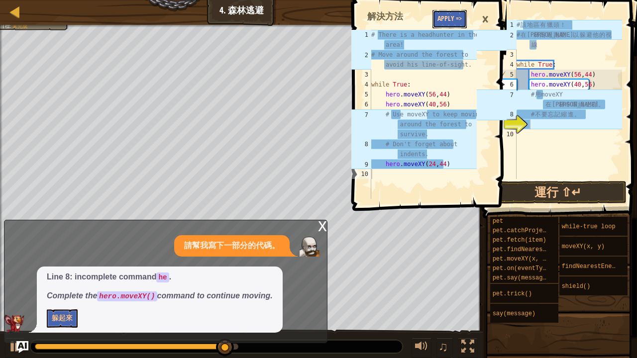
click at [448, 20] on button "Apply =>" at bounding box center [450, 19] width 34 height 18
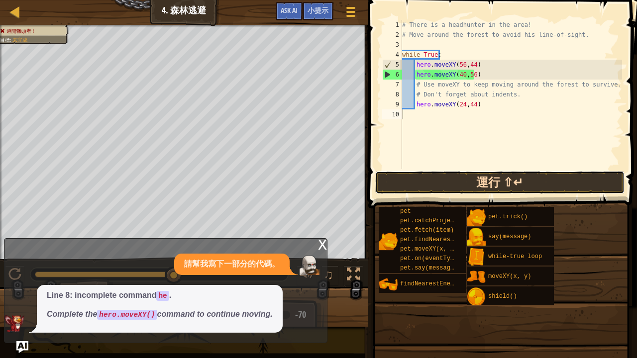
click at [447, 185] on button "運行 ⇧↵" at bounding box center [499, 182] width 249 height 23
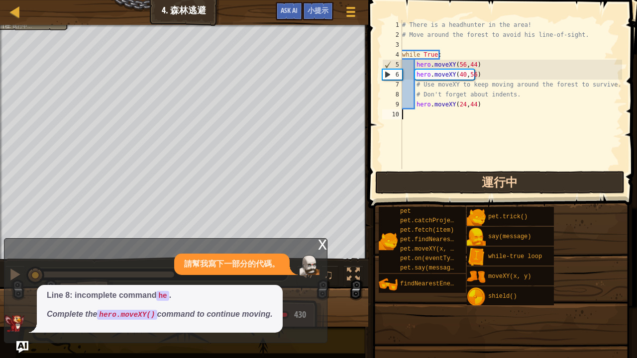
scroll to position [4, 0]
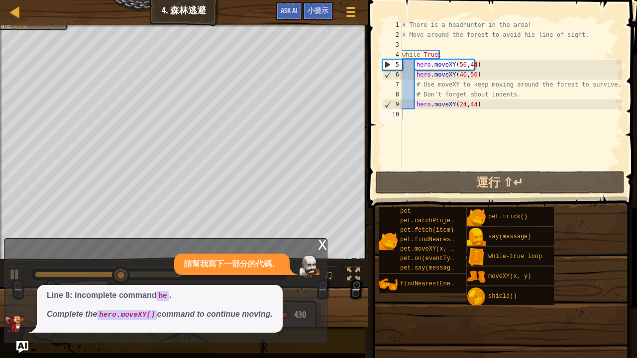
click at [12, 276] on div "請幫我寫下一部分的代碼。 Line 8: incomplete command he . Complete the hero.moveXY() command…" at bounding box center [163, 293] width 318 height 79
click at [12, 271] on div "請幫我寫下一部分的代碼。" at bounding box center [163, 264] width 318 height 21
drag, startPoint x: 322, startPoint y: 245, endPoint x: 165, endPoint y: 274, distance: 159.6
click at [312, 245] on div "x 請幫我寫下一部分的代碼。 Line 8: incomplete command he . Complete the hero.moveXY() comma…" at bounding box center [166, 290] width 324 height 105
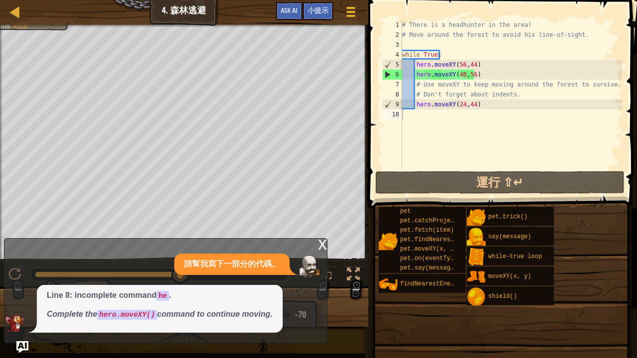
click at [322, 241] on div "x" at bounding box center [322, 244] width 9 height 10
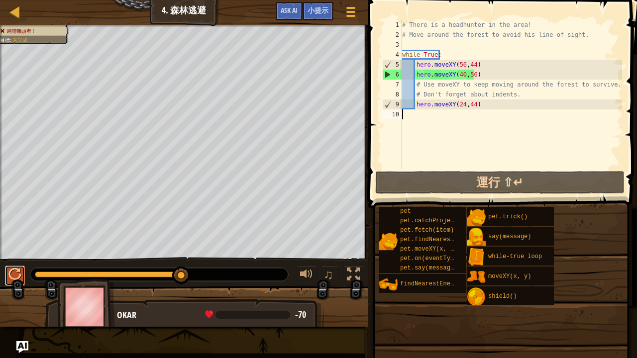
click at [14, 279] on div at bounding box center [14, 274] width 13 height 13
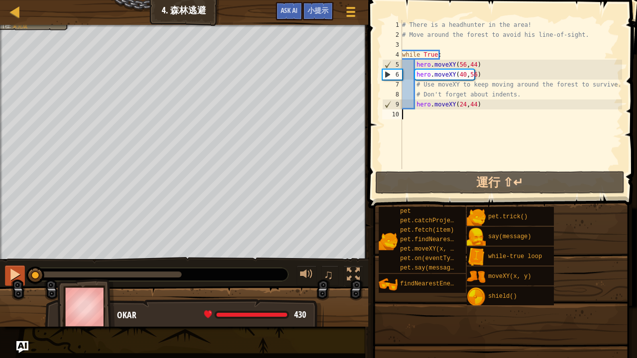
drag, startPoint x: 49, startPoint y: 270, endPoint x: 12, endPoint y: 274, distance: 37.6
click at [12, 274] on div "♫" at bounding box center [184, 272] width 368 height 30
click at [12, 274] on div at bounding box center [14, 274] width 13 height 13
drag, startPoint x: 43, startPoint y: 274, endPoint x: 20, endPoint y: 269, distance: 23.3
click at [20, 269] on div "♫" at bounding box center [184, 272] width 368 height 30
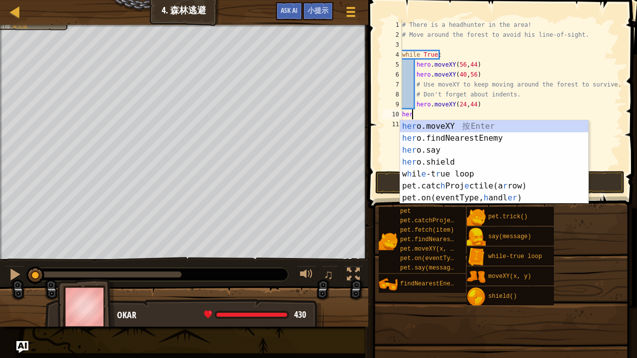
scroll to position [4, 0]
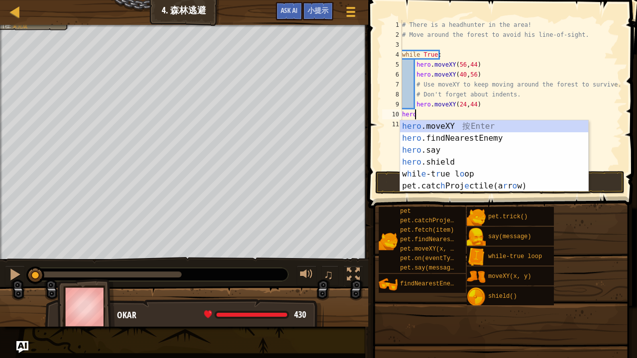
type textarea "˙"
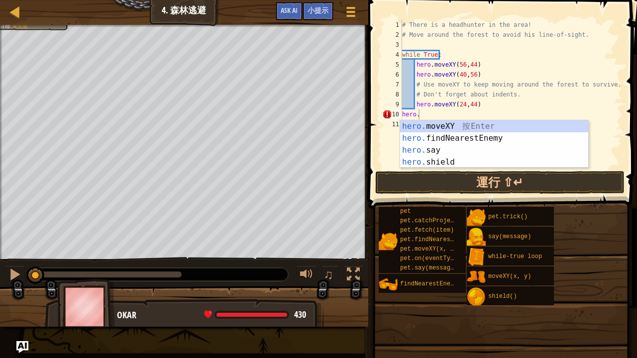
type textarea "hero."
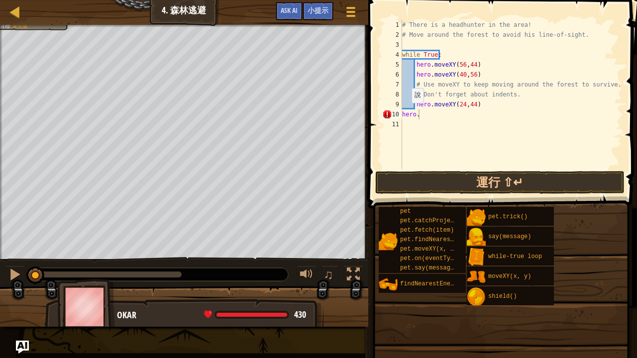
click at [23, 295] on img "Ask AI" at bounding box center [22, 347] width 13 height 13
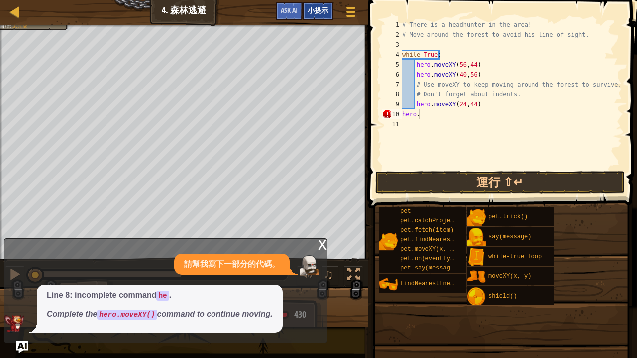
click at [322, 8] on span "小提示" at bounding box center [318, 9] width 21 height 9
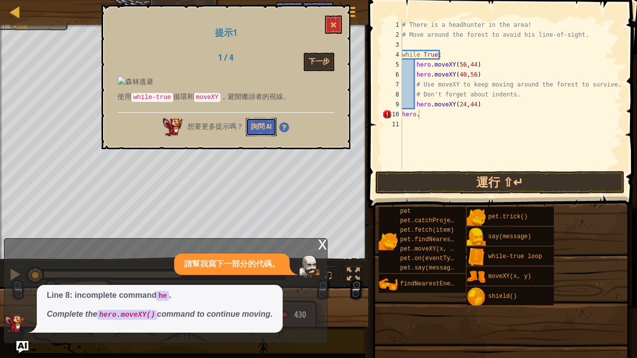
drag, startPoint x: 258, startPoint y: 126, endPoint x: 637, endPoint y: 57, distance: 384.8
click at [625, 61] on div "地圖 資訊科學2 4. 森林逃避 遊戲選單 完成 小提示 Ask AI 1 2 3 4 5 6 7 8 9 10 # There is a headhunte…" at bounding box center [318, 179] width 637 height 358
click at [257, 122] on button "詢問 AI" at bounding box center [261, 127] width 31 height 18
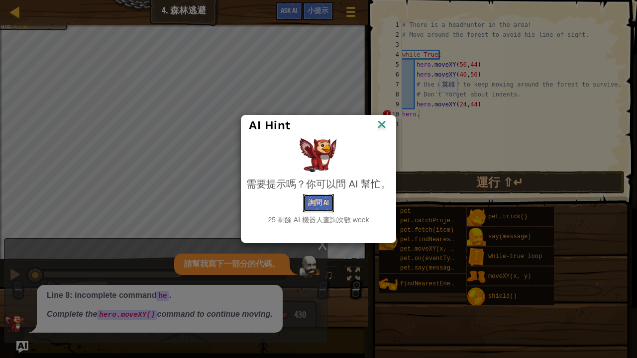
click at [309, 207] on button "詢問 AI" at bounding box center [318, 203] width 31 height 18
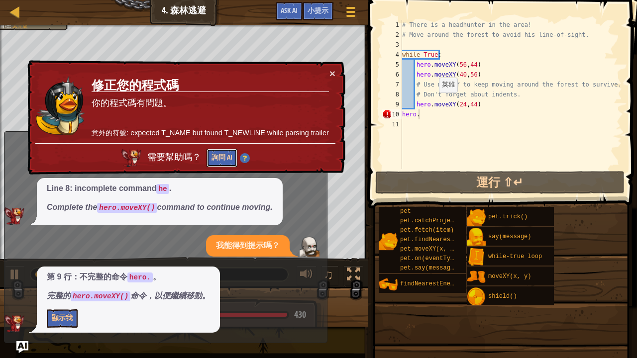
click at [218, 150] on button "詢問 AI" at bounding box center [222, 158] width 31 height 18
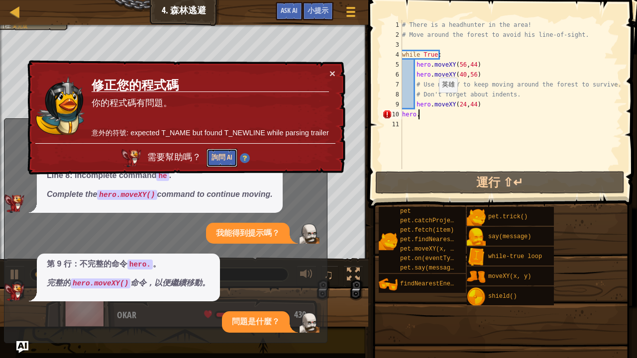
click at [230, 152] on button "詢問 AI" at bounding box center [222, 158] width 31 height 18
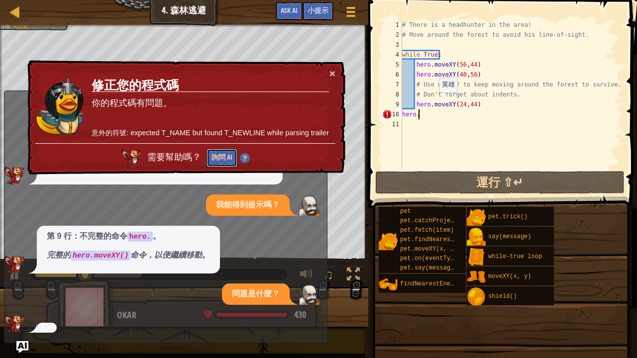
click at [230, 152] on button "詢問 AI" at bounding box center [222, 158] width 31 height 18
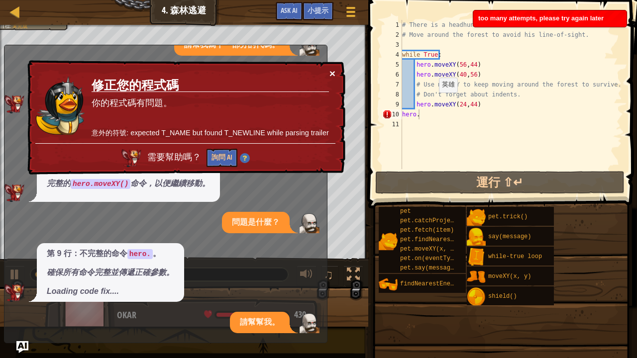
click at [331, 68] on button "×" at bounding box center [333, 73] width 6 height 10
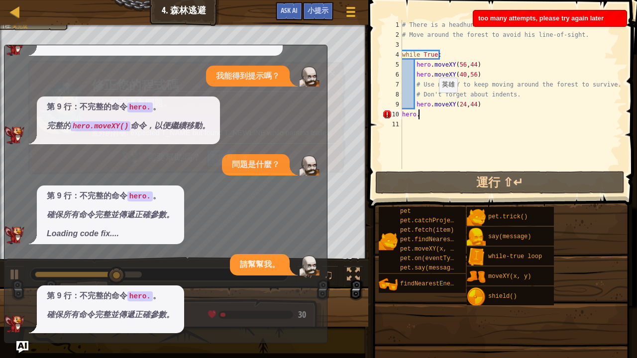
scroll to position [159, 0]
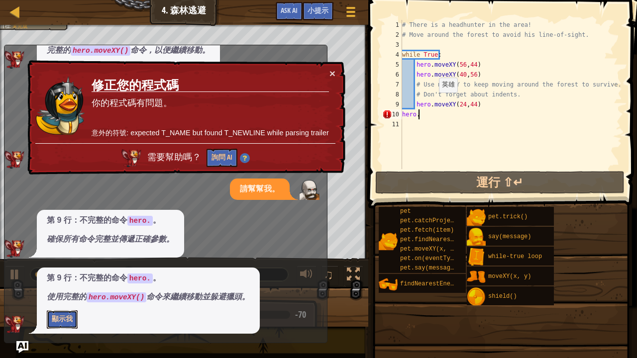
click at [61, 295] on button "顯示我" at bounding box center [62, 320] width 31 height 18
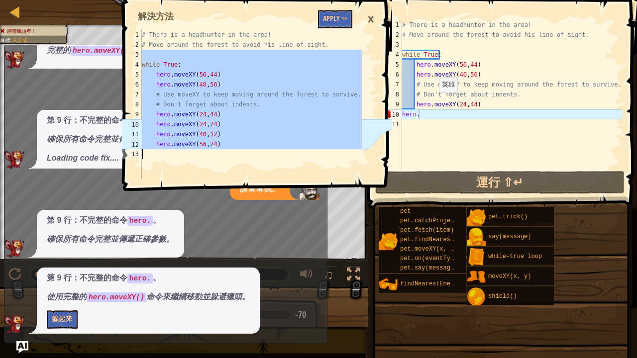
drag, startPoint x: 178, startPoint y: 53, endPoint x: 196, endPoint y: 154, distance: 102.7
click at [196, 154] on div "# There is a headhunter in the area! # Move around the forest to avoid his line…" at bounding box center [251, 114] width 222 height 169
type textarea "hero.moveXY(56,24)"
click at [329, 8] on span at bounding box center [258, 81] width 277 height 221
click at [335, 23] on button "Apply =>" at bounding box center [335, 19] width 34 height 18
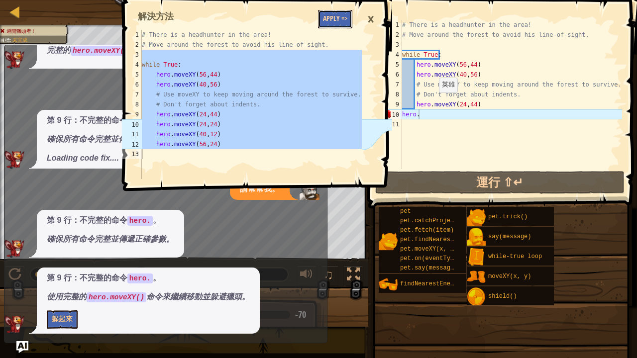
scroll to position [141, 0]
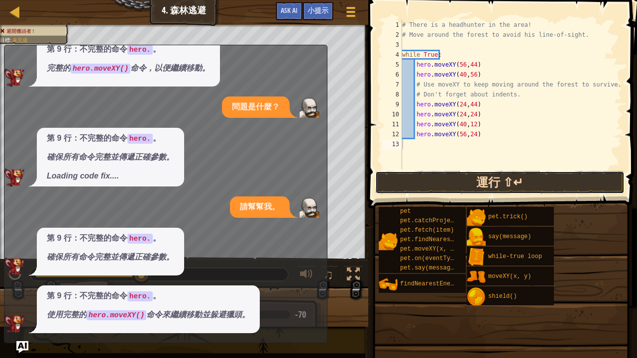
click at [496, 188] on button "運行 ⇧↵" at bounding box center [499, 182] width 249 height 23
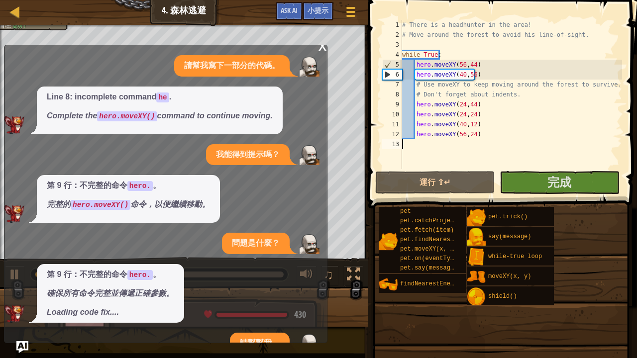
scroll to position [0, 0]
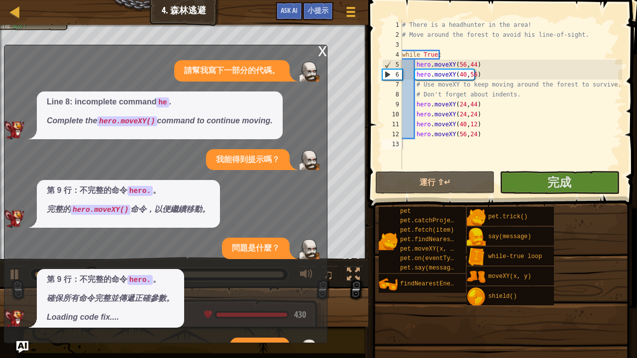
click at [321, 52] on div "x" at bounding box center [322, 50] width 9 height 10
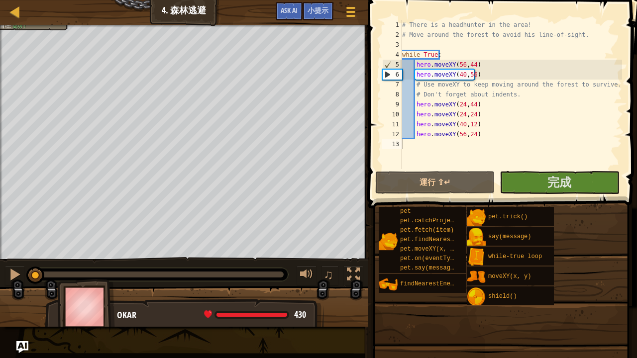
drag, startPoint x: 113, startPoint y: 269, endPoint x: 0, endPoint y: 248, distance: 114.5
click at [0, 248] on div "避開獵頭者！ 目標 : 成功！ ♫ Okar 430 x: 56 y: 44 x: 56 y: 44" at bounding box center [318, 176] width 637 height 302
click at [533, 181] on button "完成" at bounding box center [559, 182] width 119 height 23
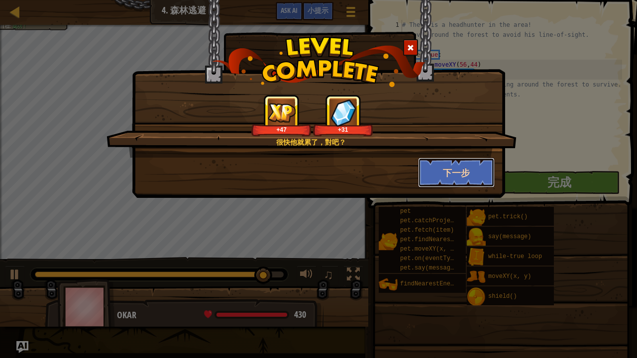
click at [446, 170] on button "下一步" at bounding box center [456, 173] width 77 height 30
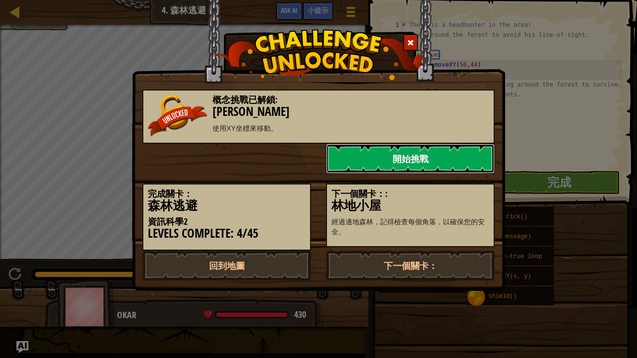
click at [444, 160] on link "開始挑戰" at bounding box center [410, 159] width 169 height 30
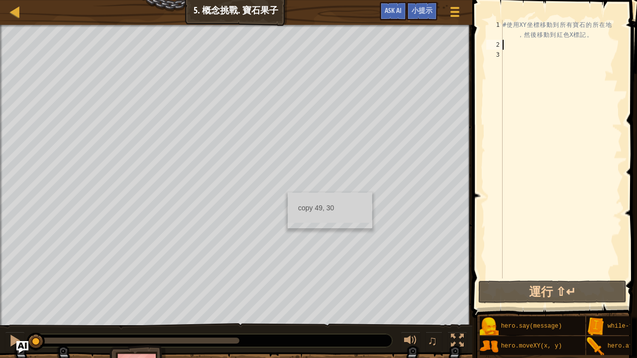
click at [510, 45] on div "# 使 用 XY 坐 標 移 動 到 所 有 寶 石 的 所 在 地 ， 然 後 移 動 到 紅 色 X 標 記 。" at bounding box center [561, 164] width 121 height 289
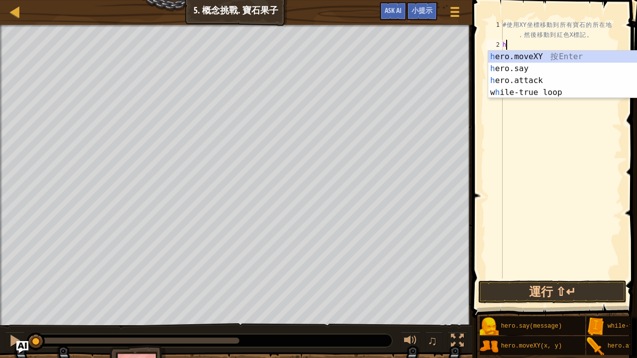
scroll to position [4, 0]
click at [525, 60] on div "h ero.moveXY 按 Enter h ero.say 按 Enter h ero.attack 按 Enter w h ile-true loop 按…" at bounding box center [582, 87] width 189 height 72
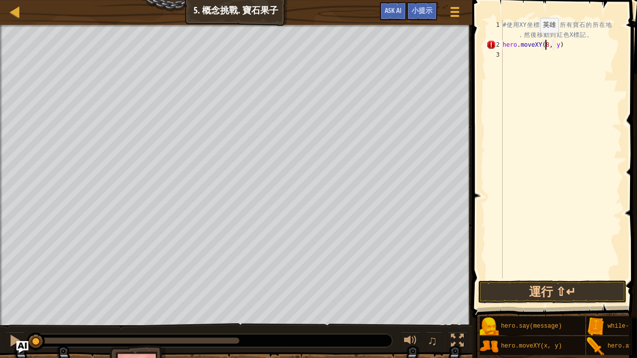
scroll to position [4, 3]
click at [554, 44] on div "# 使 用 XY 坐 標 移 動 到 所 有 寶 石 的 所 在 地 ， 然 後 移 動 到 紅 色 X 標 記 。 hero . moveXY ( 8 , …" at bounding box center [561, 164] width 121 height 289
click at [594, 286] on button "運行 ⇧↵" at bounding box center [552, 292] width 148 height 23
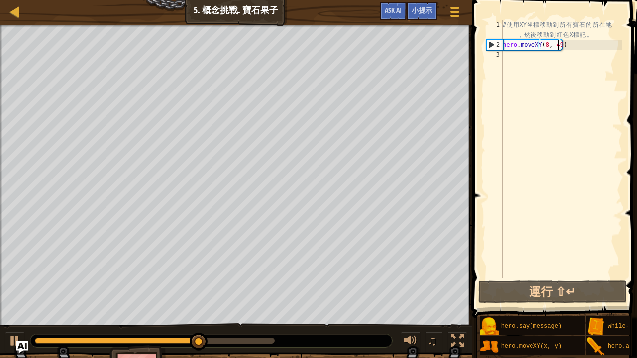
scroll to position [4, 4]
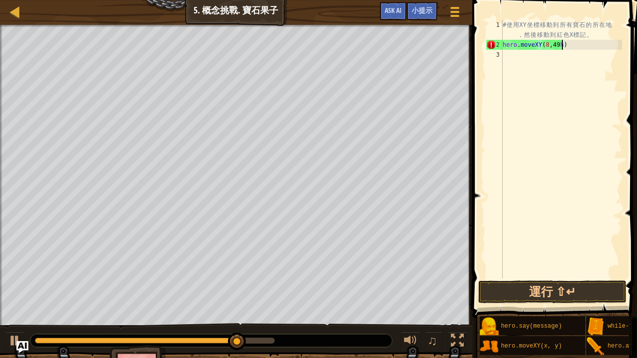
type textarea "hero.moveXY(8, 49)"
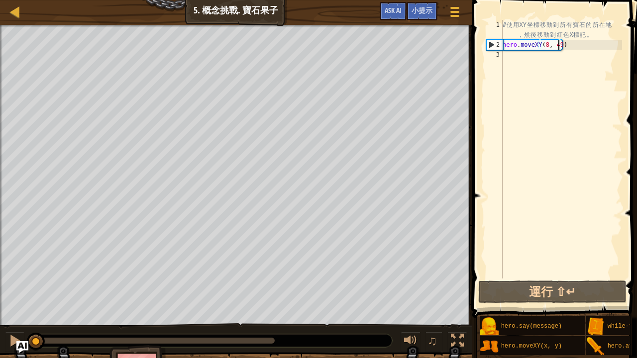
drag, startPoint x: 270, startPoint y: 340, endPoint x: 0, endPoint y: 358, distance: 270.5
click at [0, 295] on div "你的英雄必須存活。 收集所有寶石。 移動到村莊。 目標 : 未完成 ♫ Okar 116 x: 8 y: 33 x: 8 y: 49" at bounding box center [318, 209] width 637 height 368
click at [503, 54] on div "# 使 用 XY 坐 標 移 動 到 所 有 寶 石 的 所 在 地 ， 然 後 移 動 到 紅 色 X 標 記 。 hero . moveXY ( 8 , …" at bounding box center [561, 164] width 121 height 289
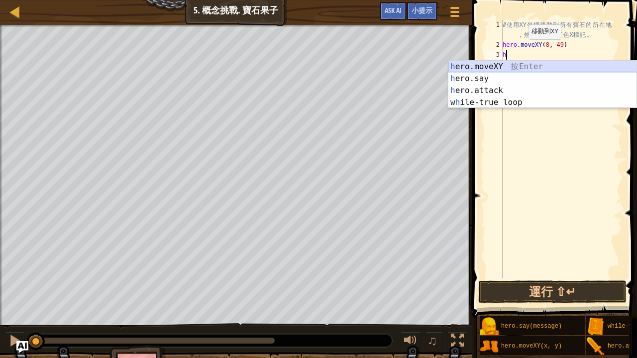
click at [490, 65] on div "h ero.moveXY 按 Enter h ero.say 按 Enter h ero.attack 按 Enter w h ile-true loop 按…" at bounding box center [543, 97] width 189 height 72
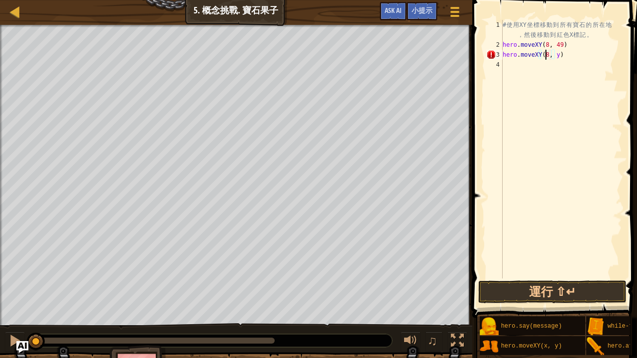
scroll to position [4, 3]
click at [555, 54] on div "# 使 用 XY 坐 標 移 動 到 所 有 寶 石 的 所 在 地 ， 然 後 移 動 到 紅 色 X 標 記 。 hero . moveXY ( 8 , …" at bounding box center [561, 164] width 121 height 289
type textarea "hero.moveXY(8, 13)"
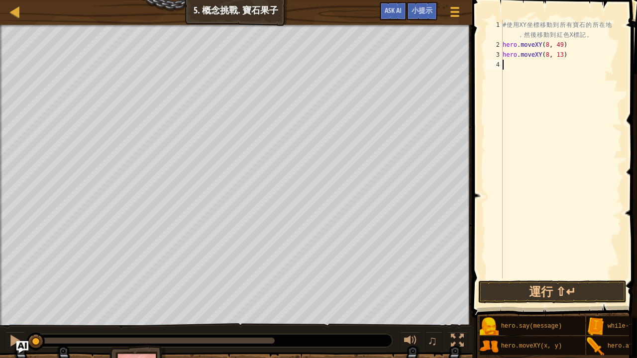
click at [508, 70] on div "# 使 用 XY 坐 標 移 動 到 所 有 寶 石 的 所 在 地 ， 然 後 移 動 到 紅 色 X 標 記 。 hero . moveXY ( 8 , …" at bounding box center [561, 164] width 121 height 289
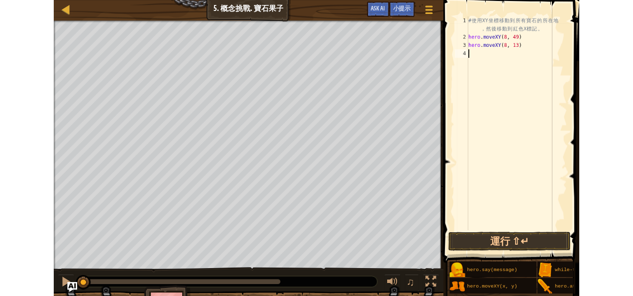
scroll to position [4, 0]
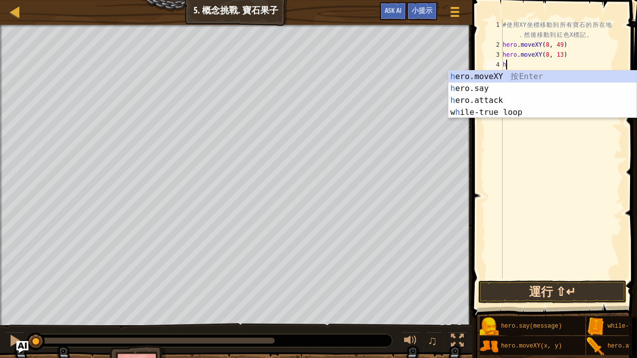
type textarea "h"
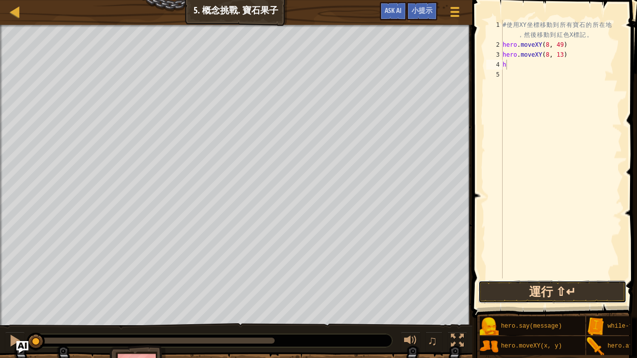
click at [585, 286] on button "運行 ⇧↵" at bounding box center [552, 292] width 148 height 23
click at [554, 284] on button "運行 ⇧↵" at bounding box center [552, 292] width 148 height 23
